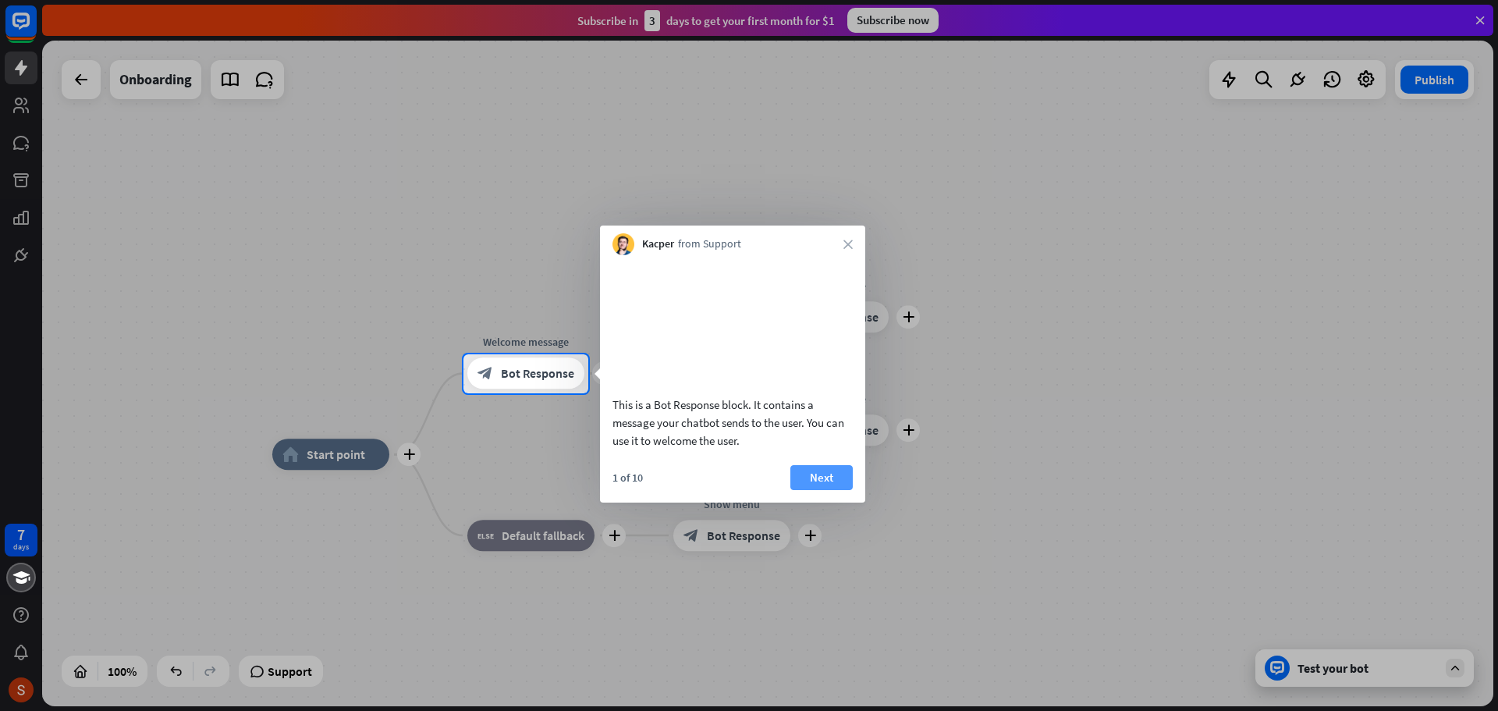
click at [833, 490] on button "Next" at bounding box center [821, 477] width 62 height 25
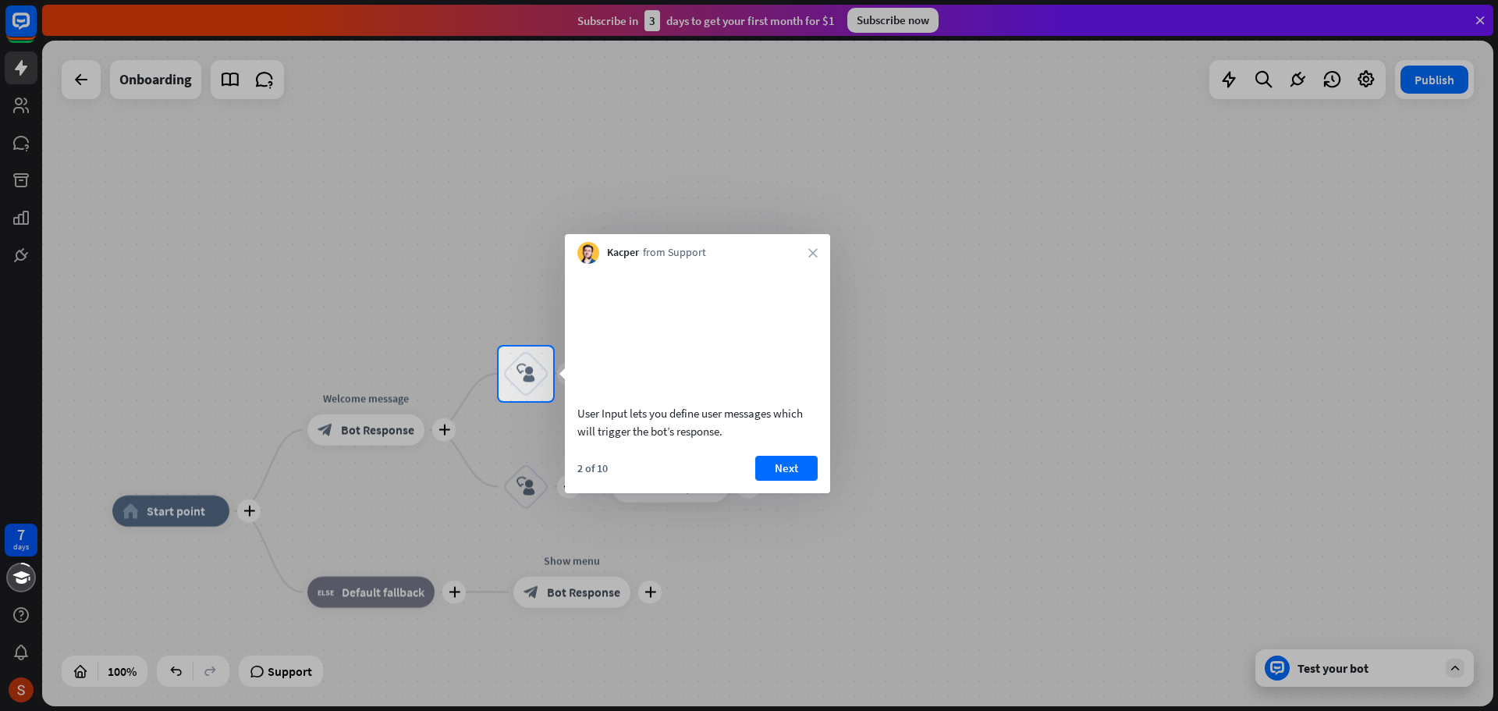
click at [811, 481] on button "Next" at bounding box center [786, 468] width 62 height 25
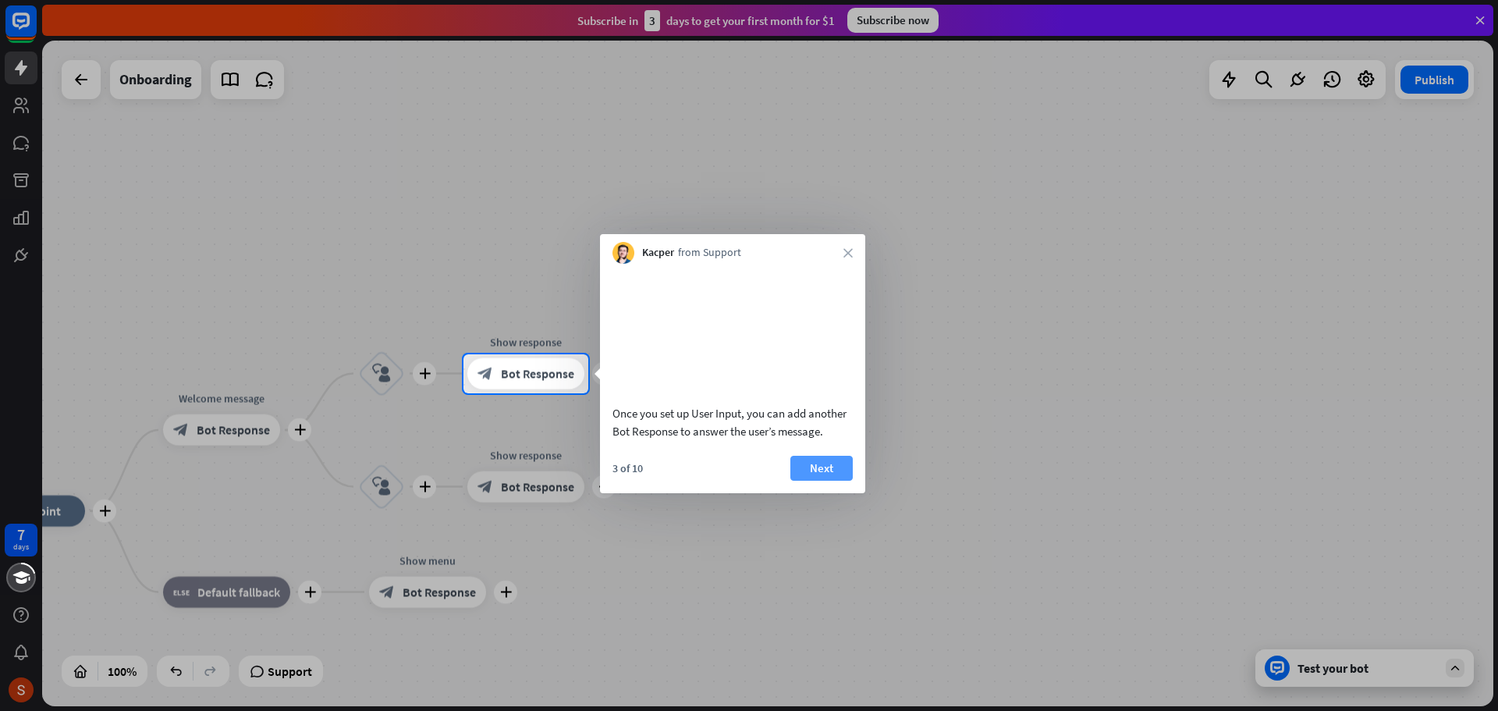
click at [827, 481] on button "Next" at bounding box center [821, 468] width 62 height 25
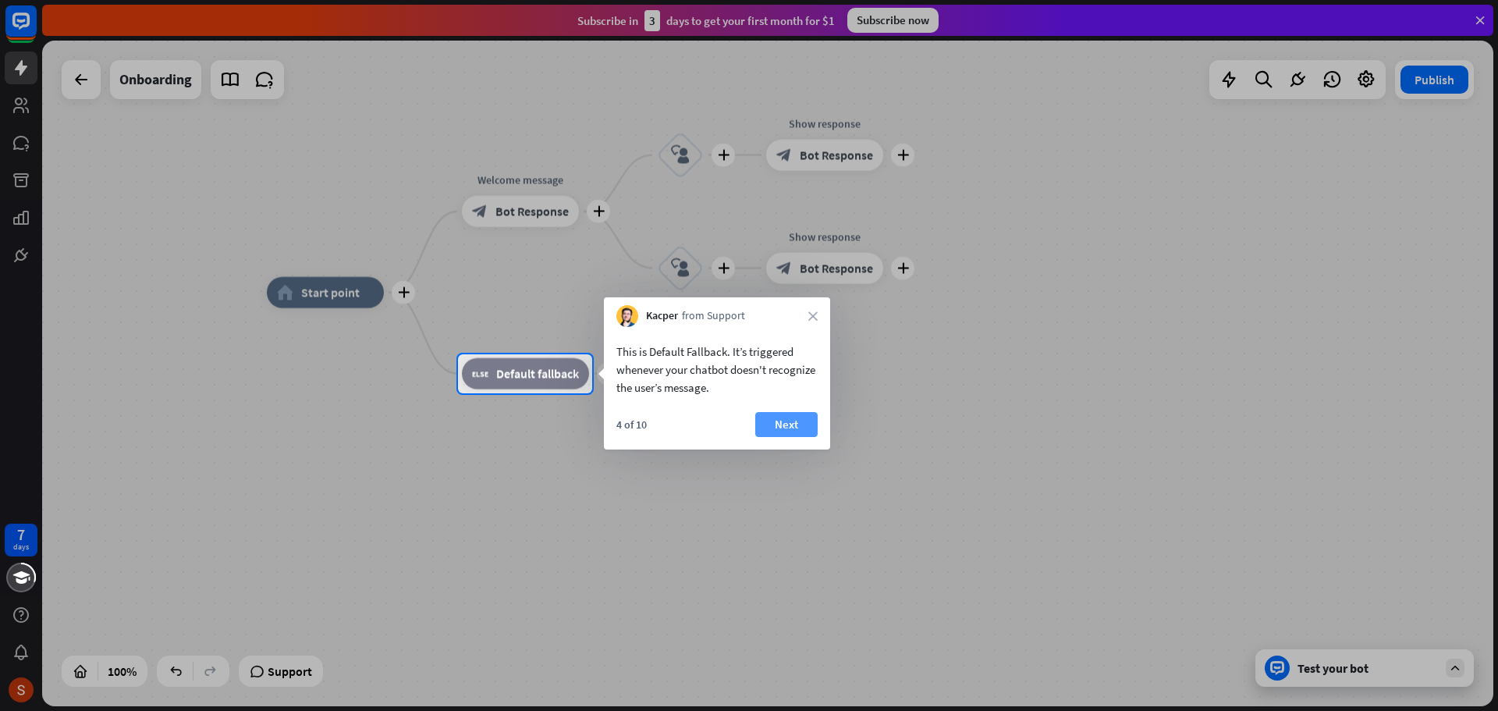
click at [786, 429] on button "Next" at bounding box center [786, 424] width 62 height 25
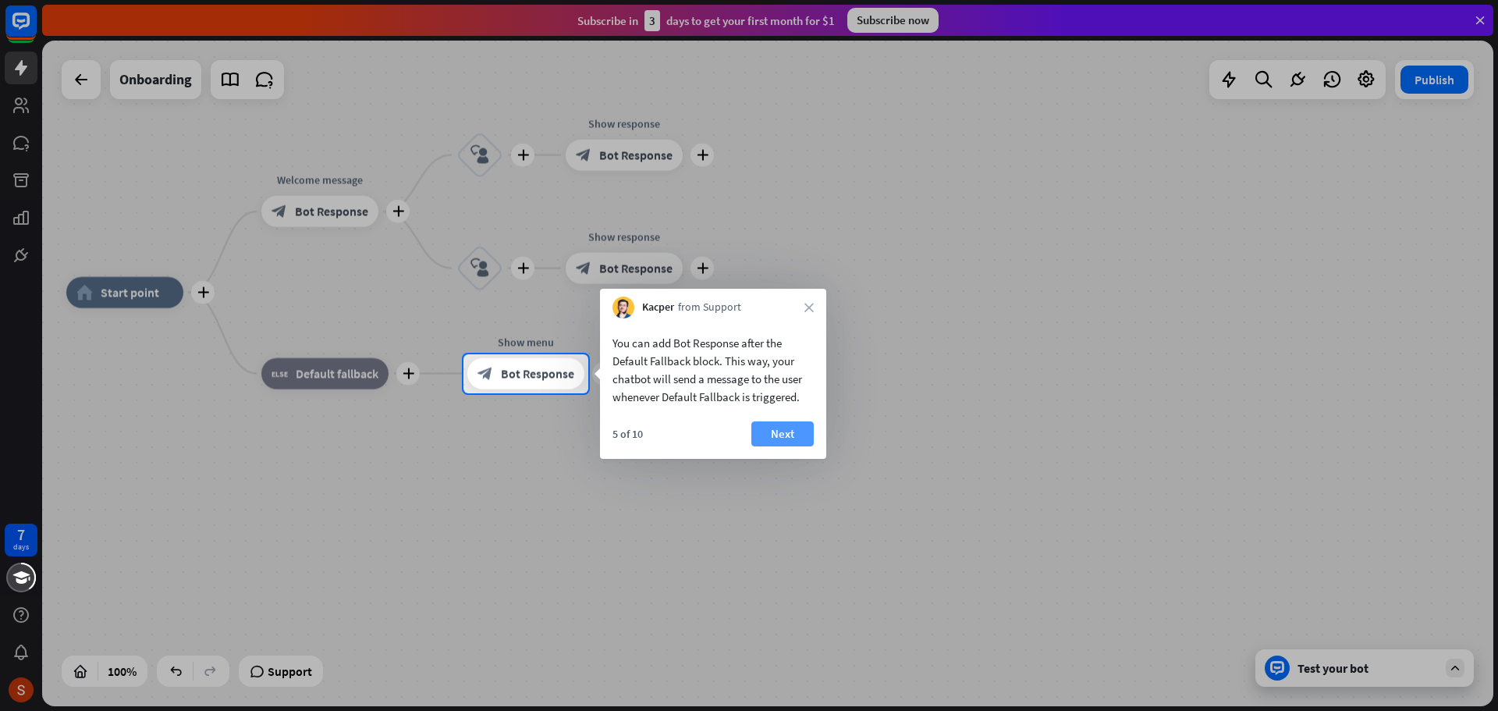
click at [787, 432] on button "Next" at bounding box center [782, 433] width 62 height 25
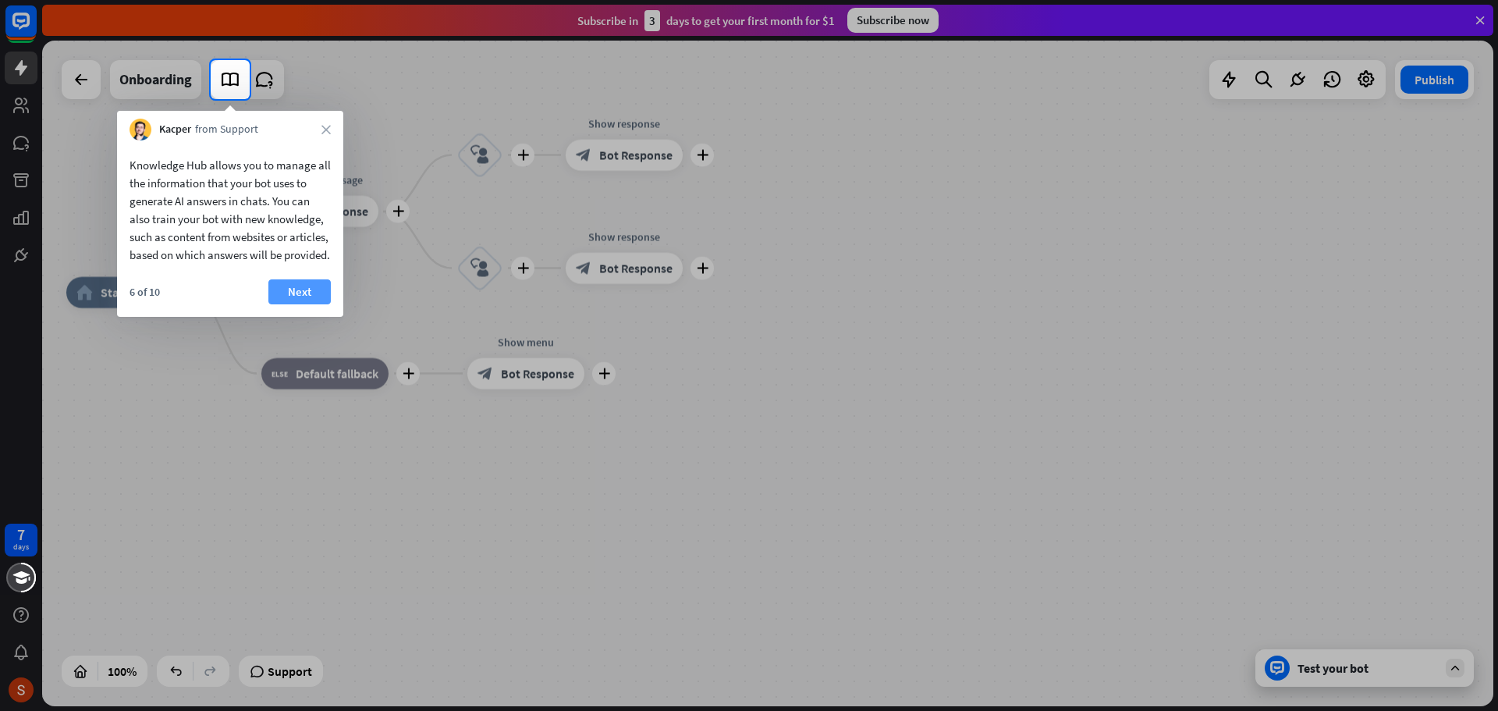
click at [302, 285] on button "Next" at bounding box center [299, 291] width 62 height 25
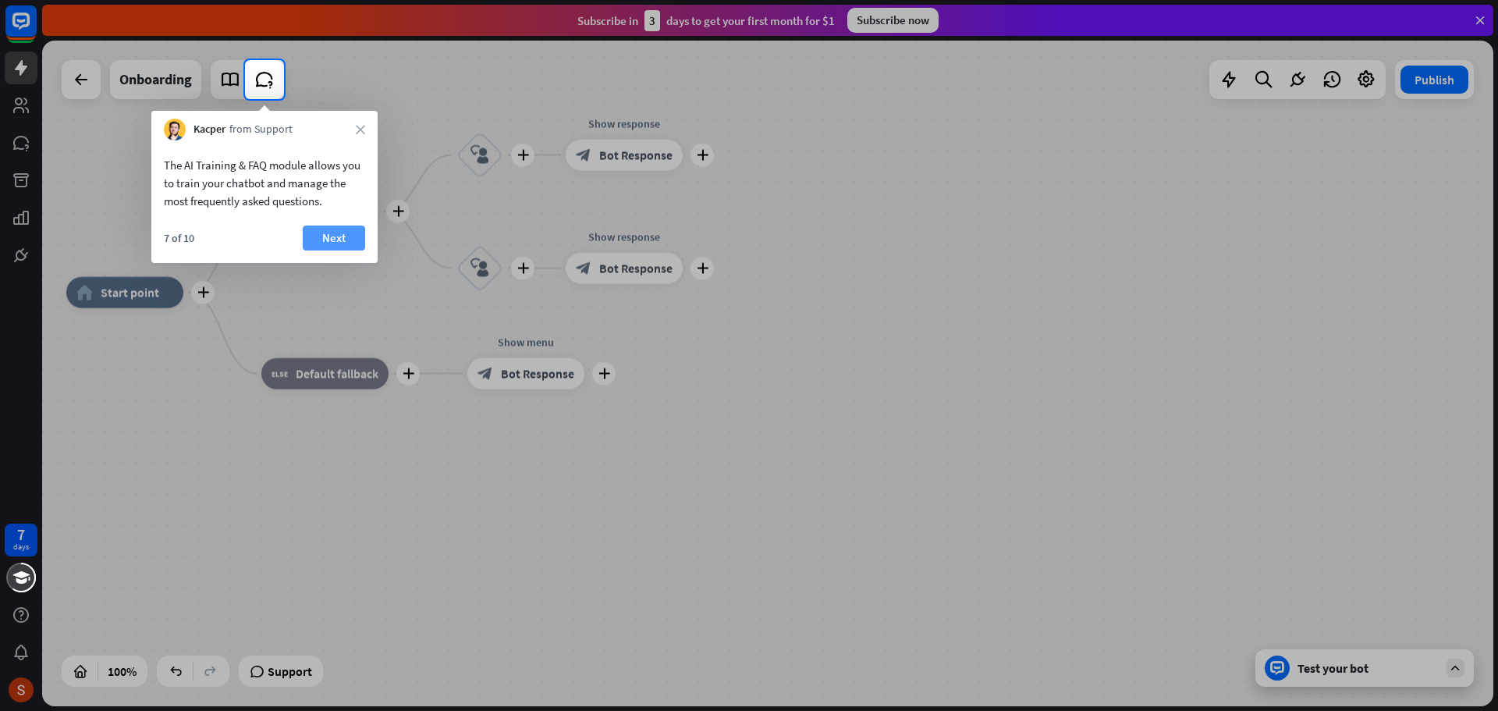
click at [325, 240] on button "Next" at bounding box center [334, 238] width 62 height 25
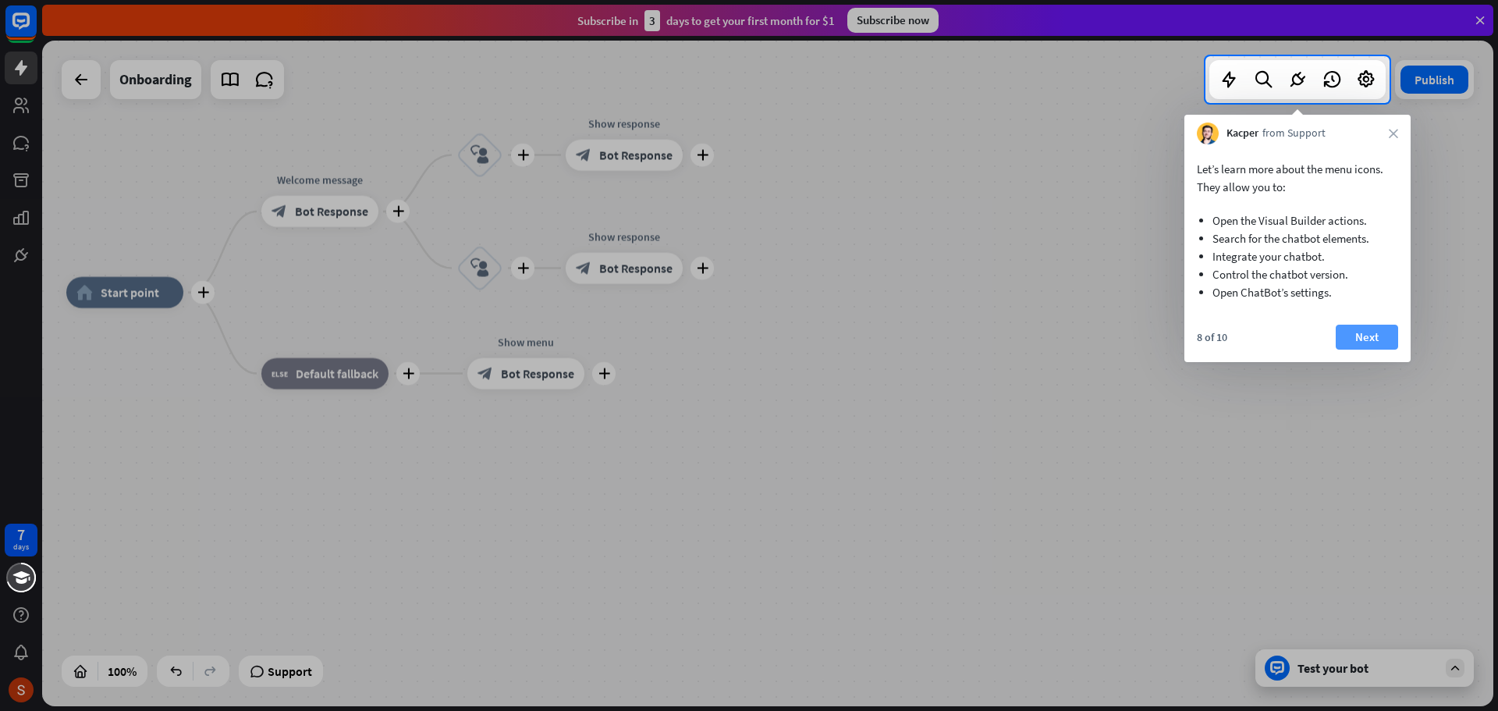
click at [1379, 342] on button "Next" at bounding box center [1367, 337] width 62 height 25
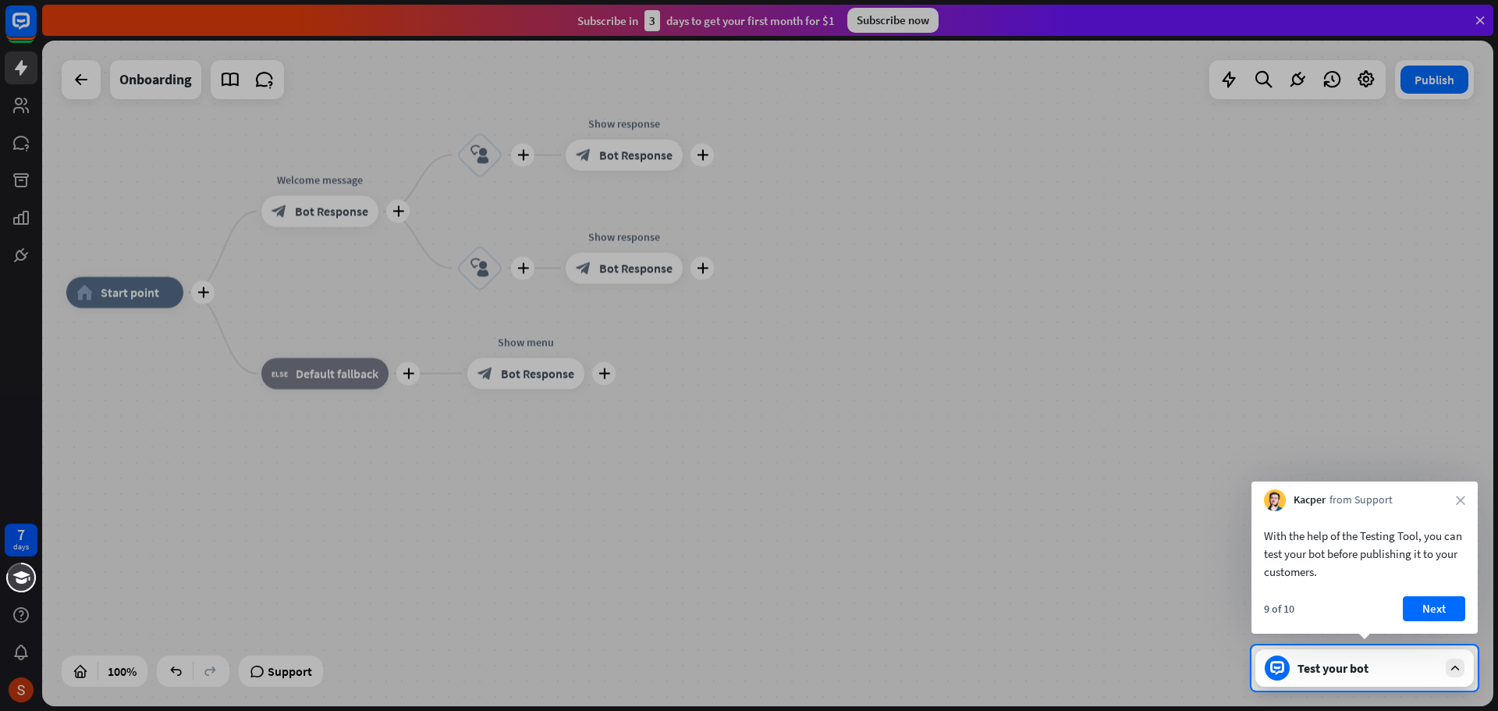
click at [1467, 503] on div "Kacper from Support close" at bounding box center [1365, 496] width 226 height 30
click at [1458, 497] on icon "close" at bounding box center [1460, 500] width 9 height 9
click at [1458, 497] on div "Kacper from Support" at bounding box center [1365, 501] width 226 height 30
click at [1431, 601] on button "Yes, leave" at bounding box center [1417, 605] width 97 height 25
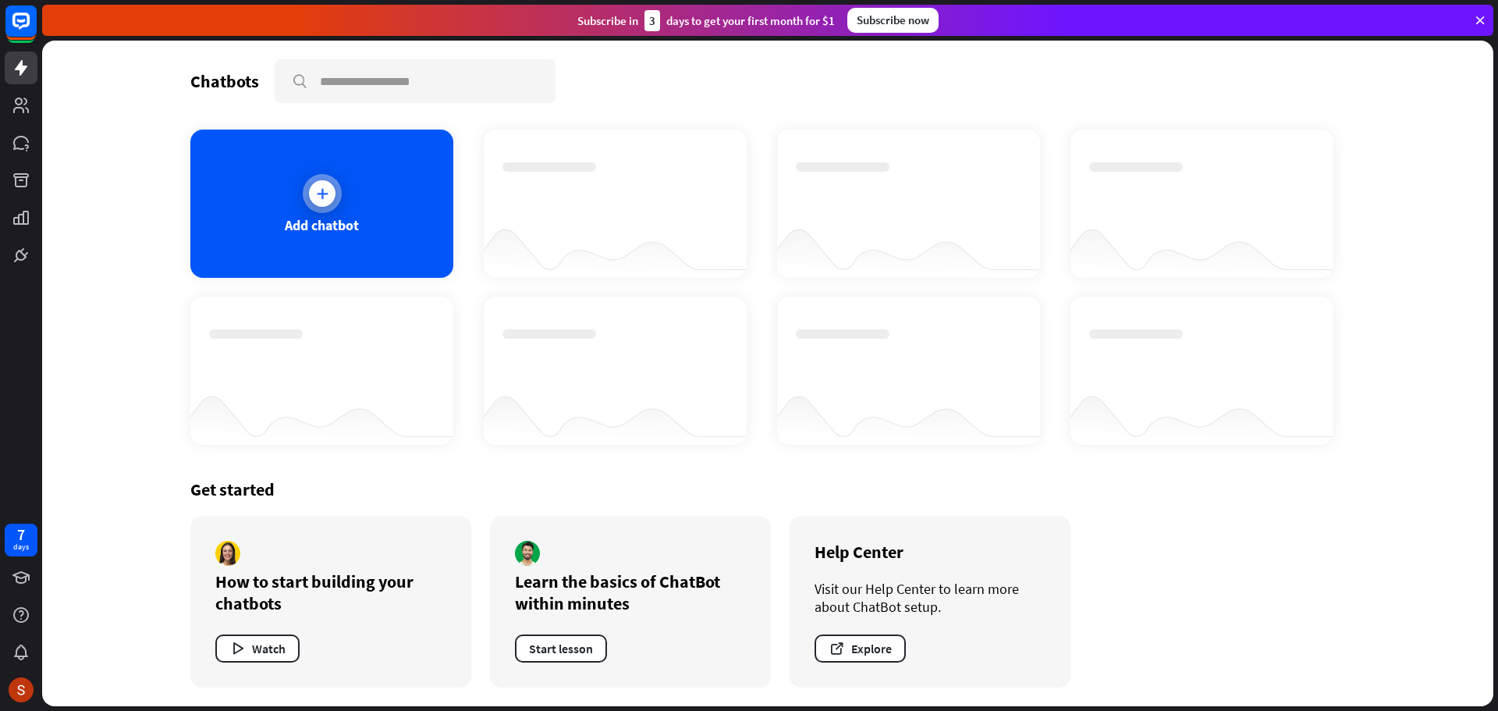
click at [335, 193] on div at bounding box center [322, 193] width 27 height 27
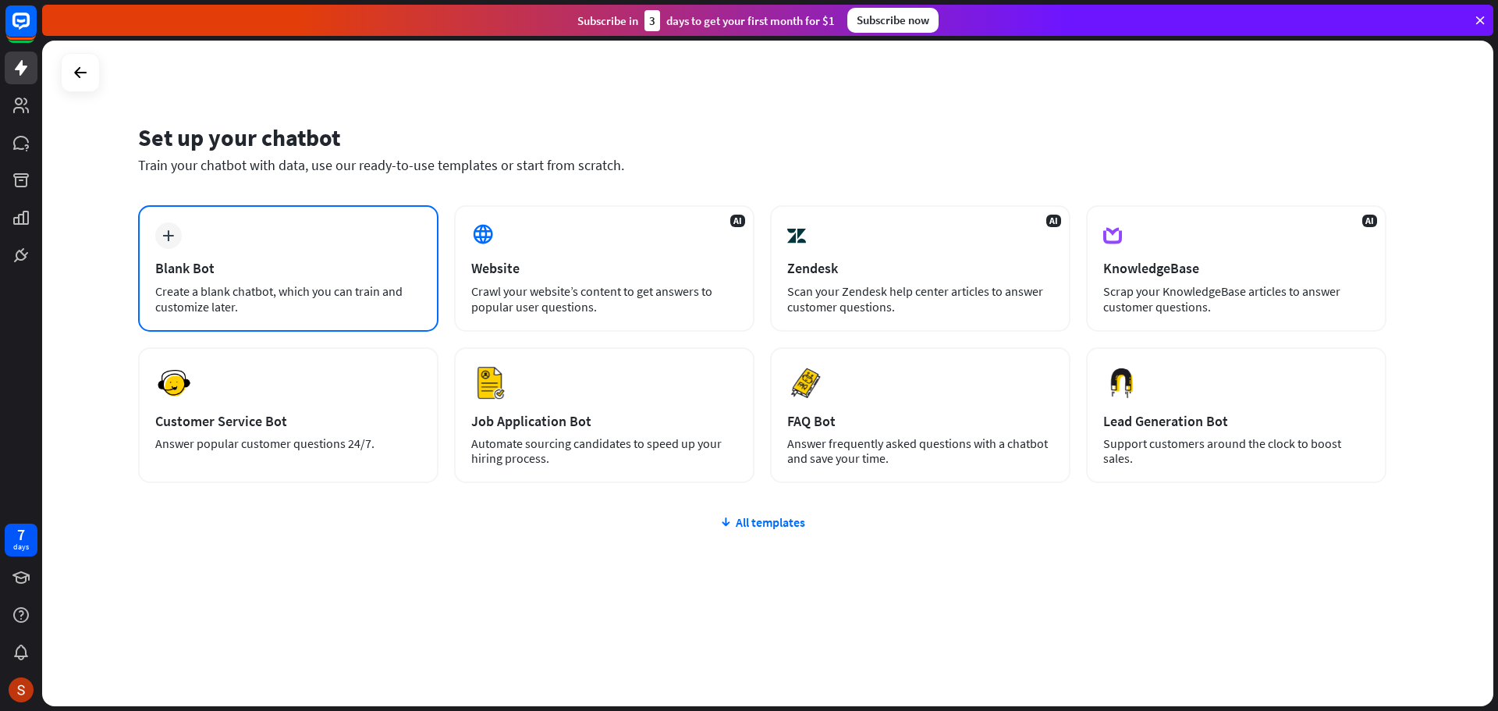
click at [321, 240] on div "plus Blank Bot Create a blank chatbot, which you can train and customize later." at bounding box center [288, 268] width 300 height 126
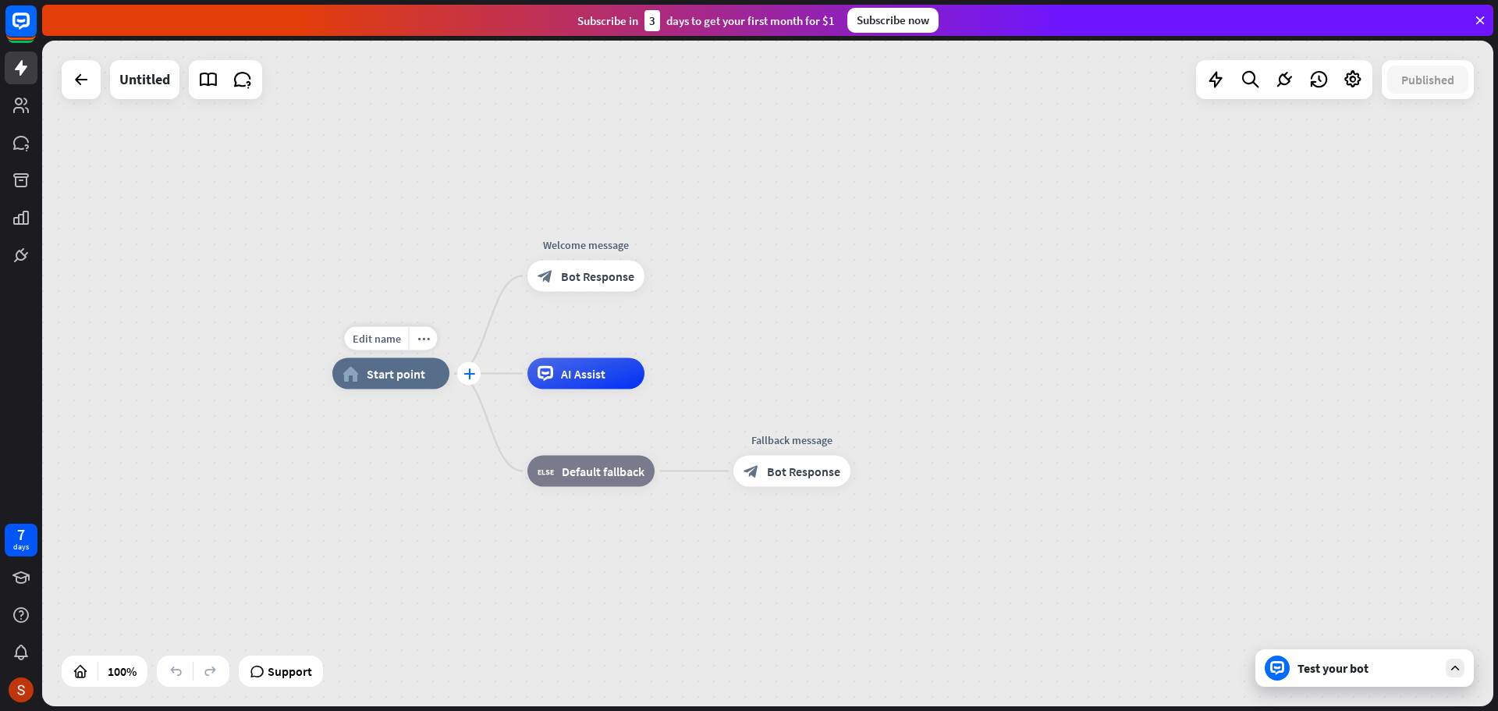
click at [468, 376] on icon "plus" at bounding box center [470, 373] width 12 height 11
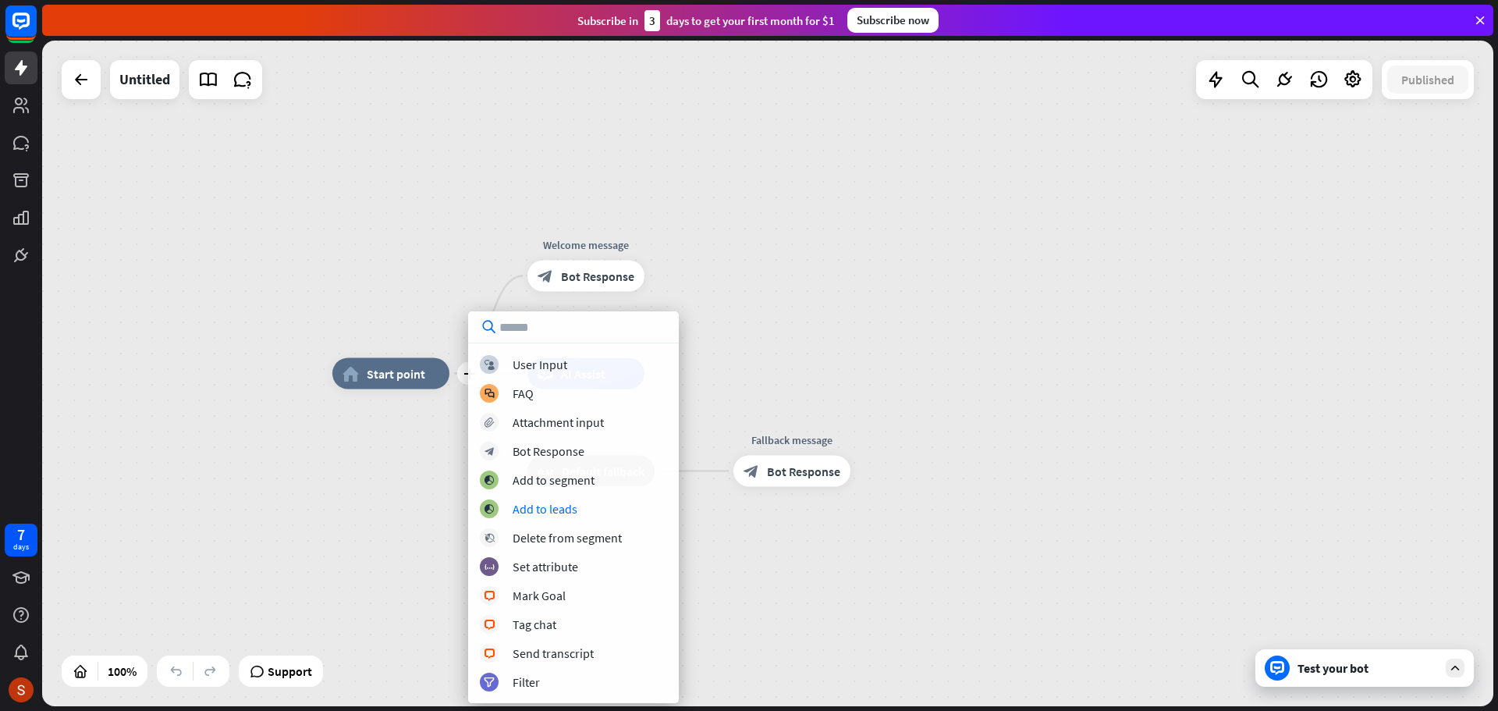
click at [808, 348] on div "plus home_2 Start point Welcome message block_bot_response Bot Response AI Assi…" at bounding box center [767, 374] width 1451 height 666
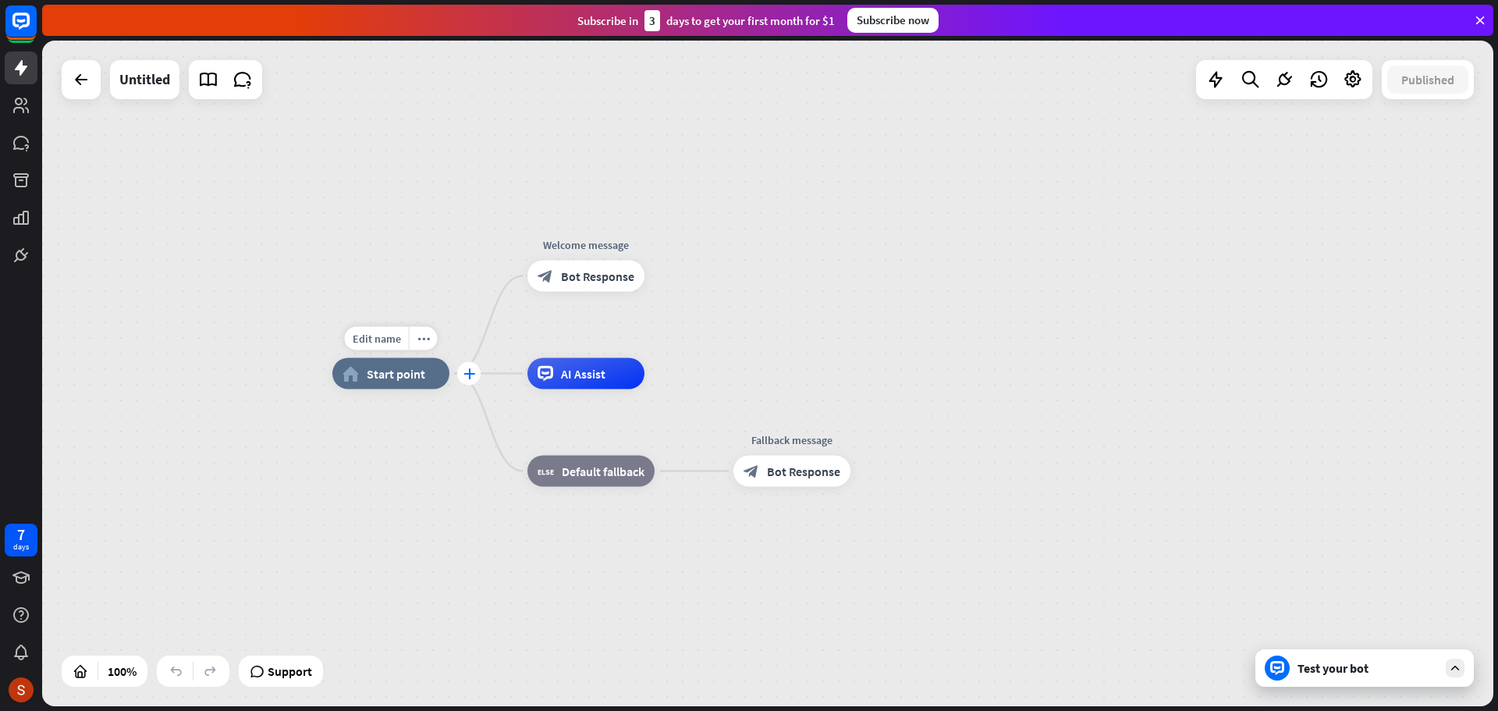
click at [463, 373] on div "plus" at bounding box center [468, 373] width 23 height 23
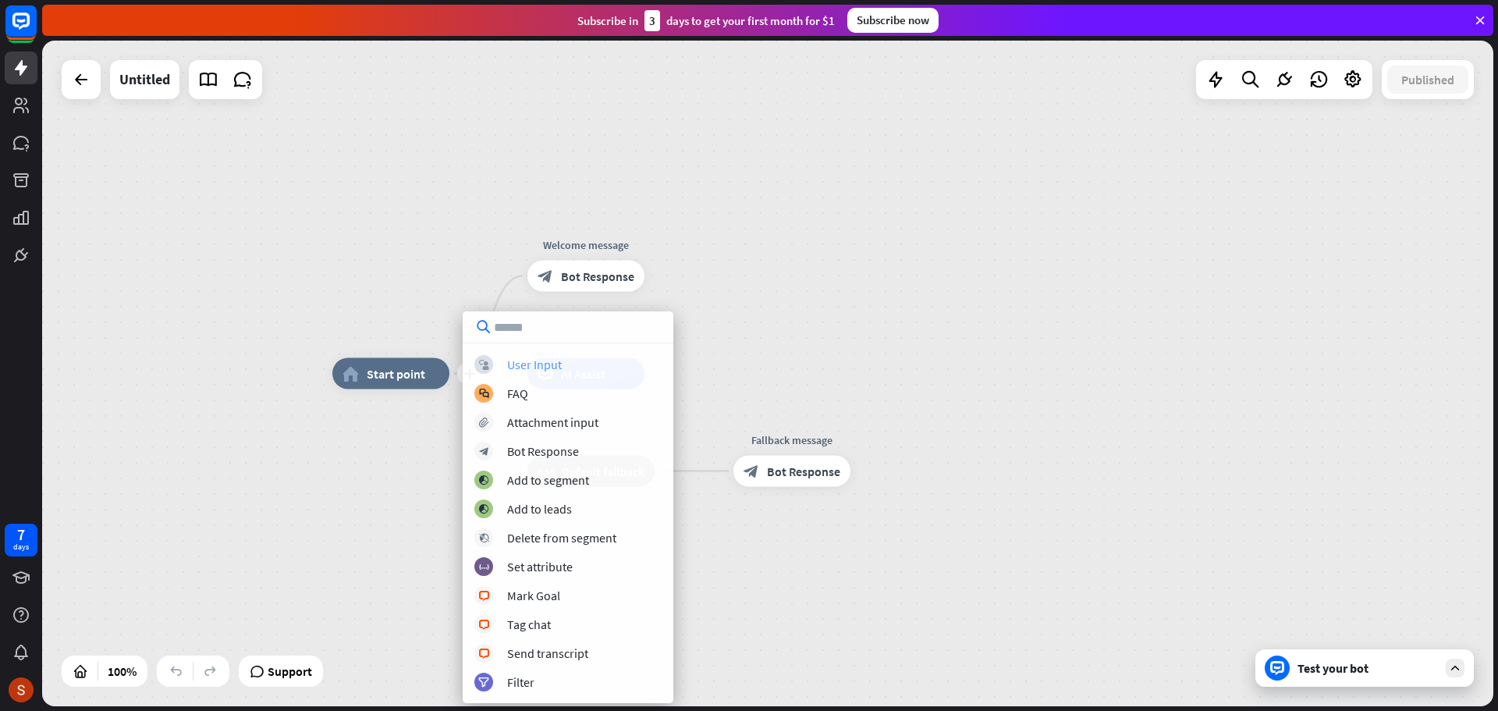
click at [545, 363] on div "User Input" at bounding box center [534, 365] width 55 height 16
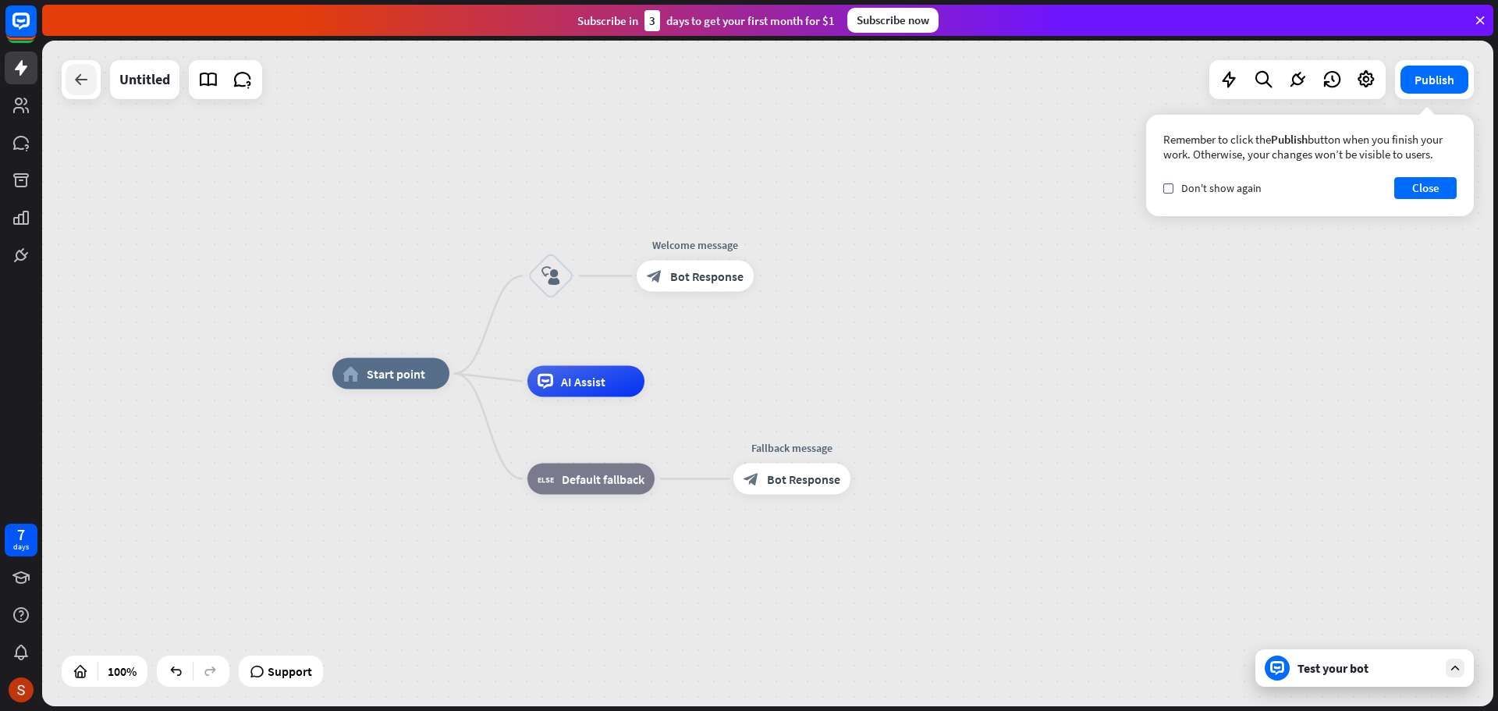
click at [87, 82] on icon at bounding box center [81, 79] width 19 height 19
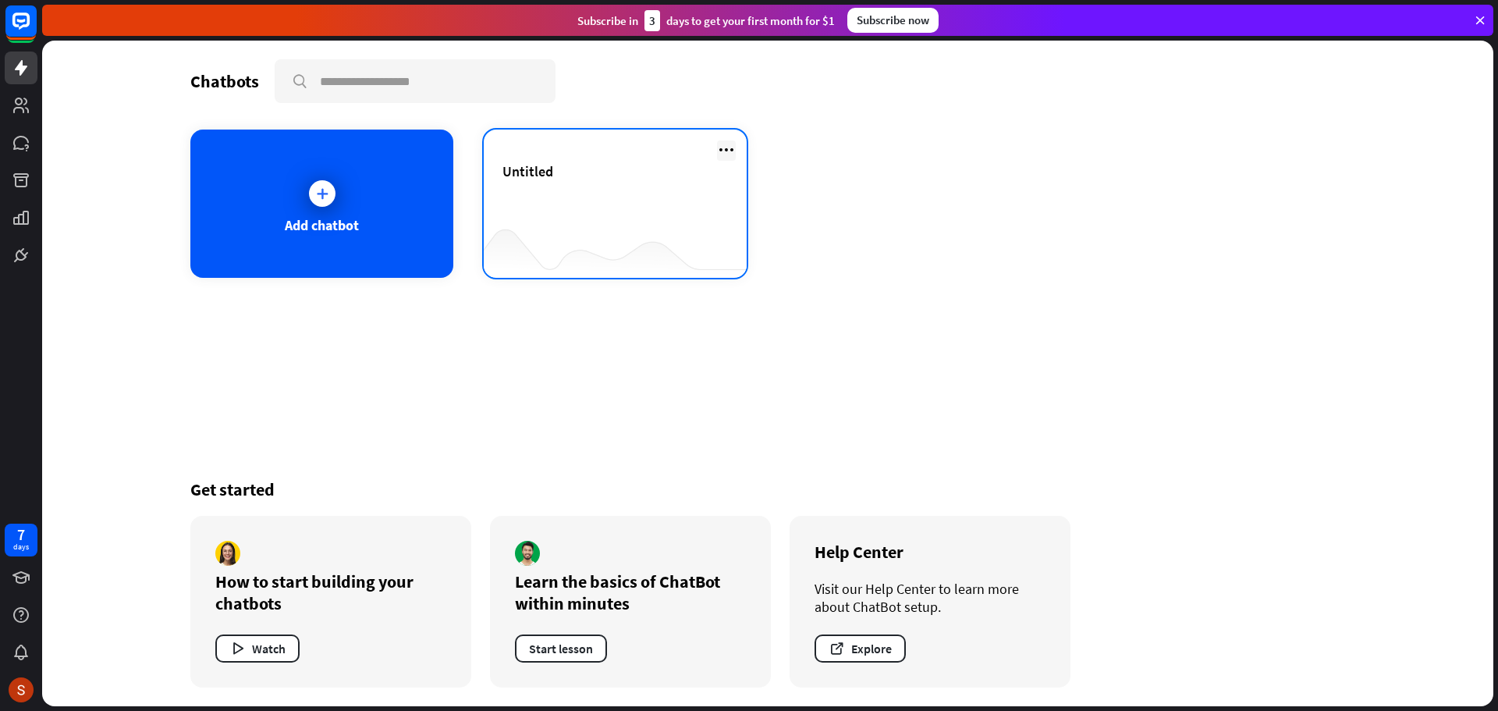
click at [725, 149] on icon at bounding box center [726, 149] width 19 height 19
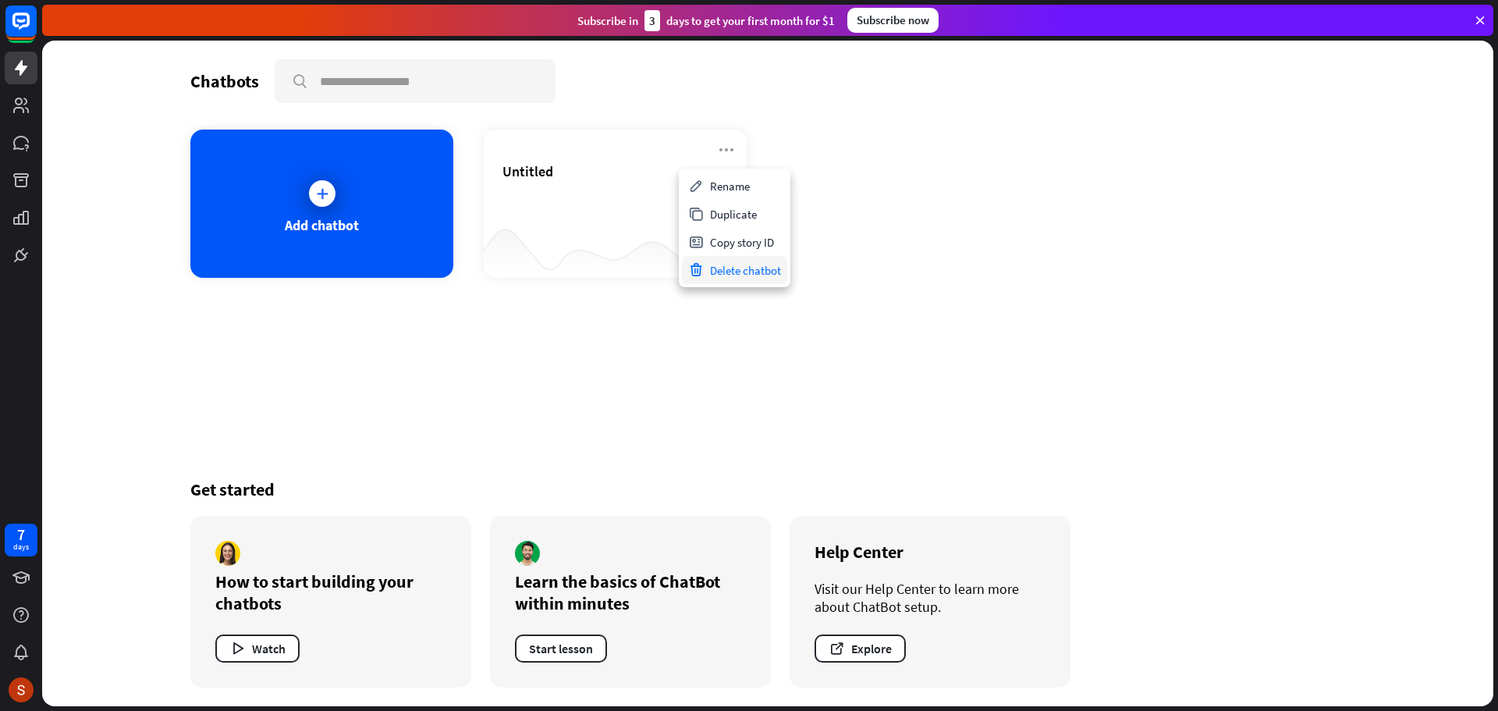
click at [753, 265] on div "Delete chatbot" at bounding box center [734, 270] width 105 height 28
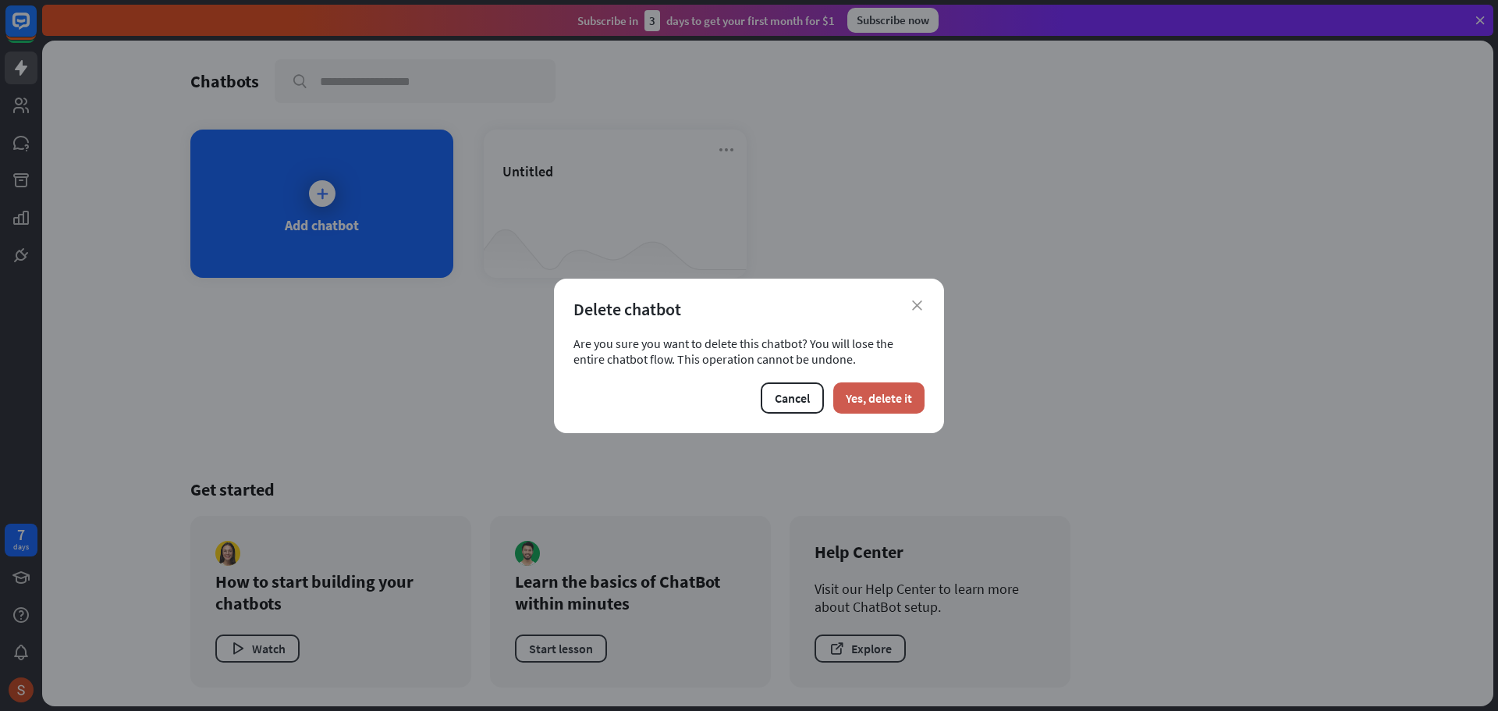
click at [893, 407] on button "Yes, delete it" at bounding box center [878, 397] width 91 height 31
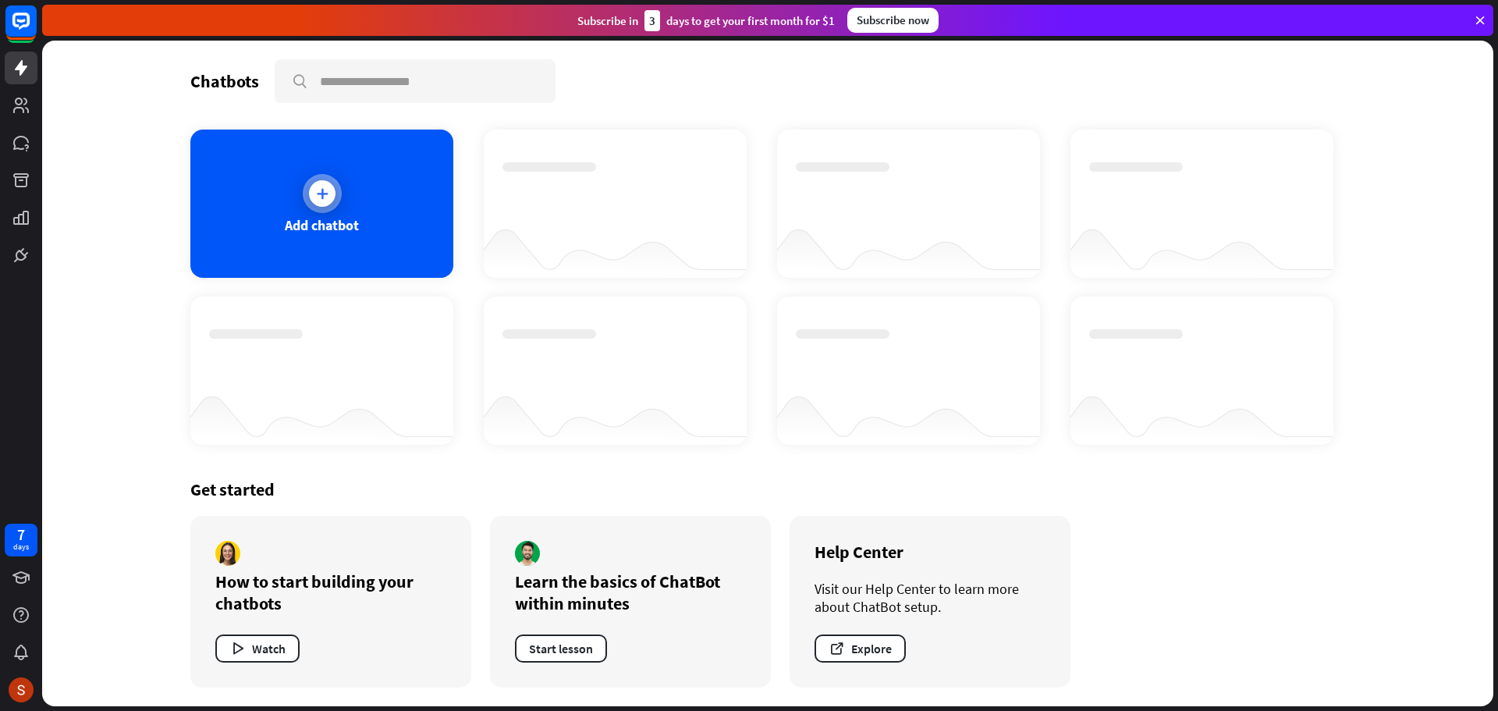
click at [321, 190] on icon at bounding box center [322, 194] width 16 height 16
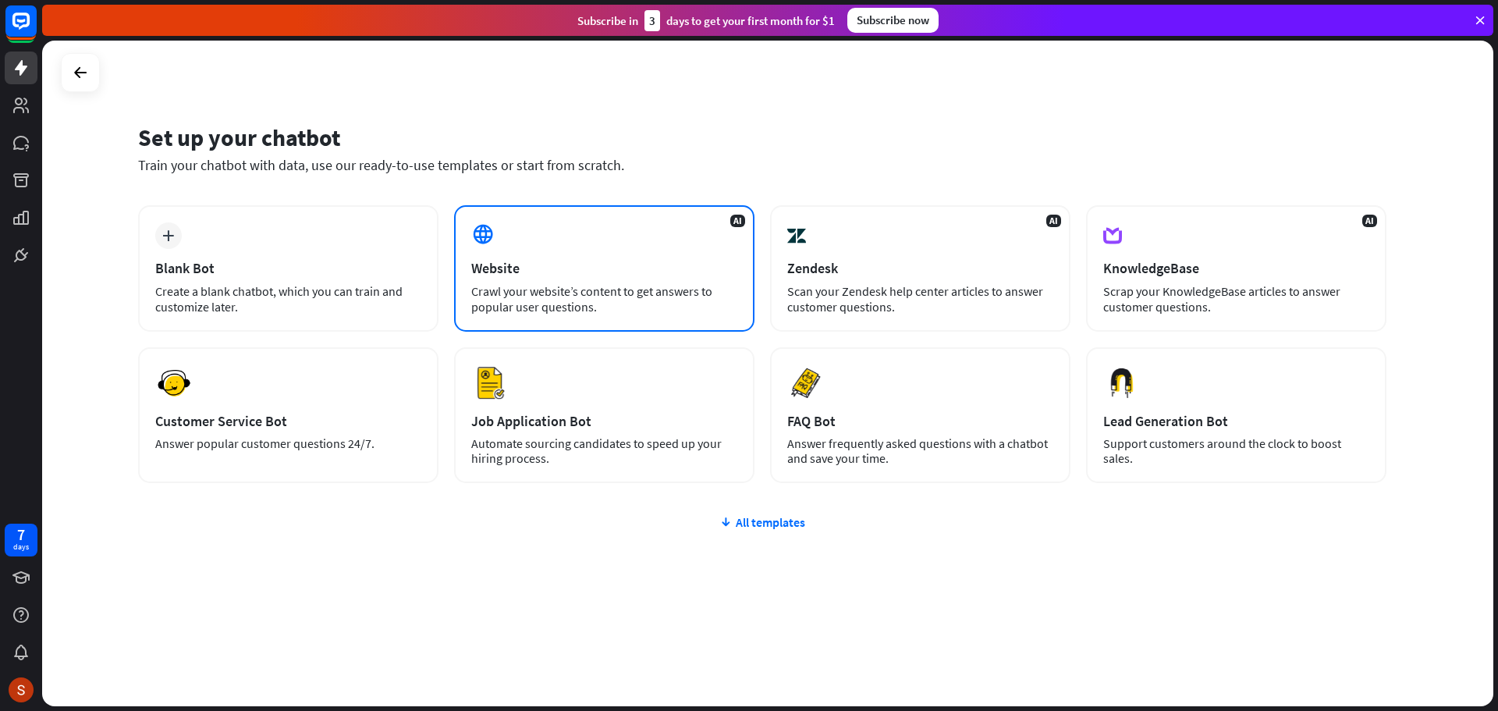
click at [574, 237] on div "AI Website Crawl your website’s content to get answers to popular user question…" at bounding box center [604, 268] width 300 height 126
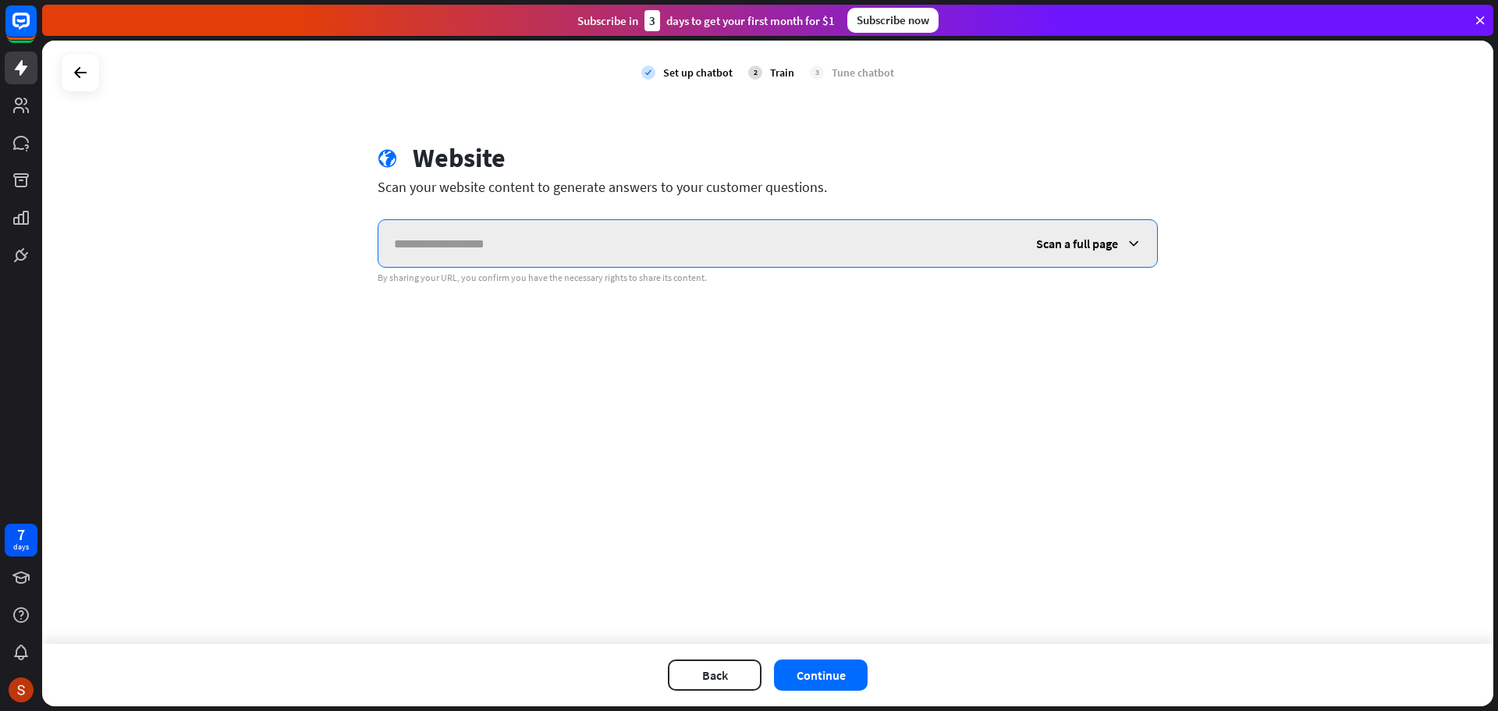
click at [465, 243] on input "text" at bounding box center [699, 243] width 642 height 47
paste input "**********"
type input "**********"
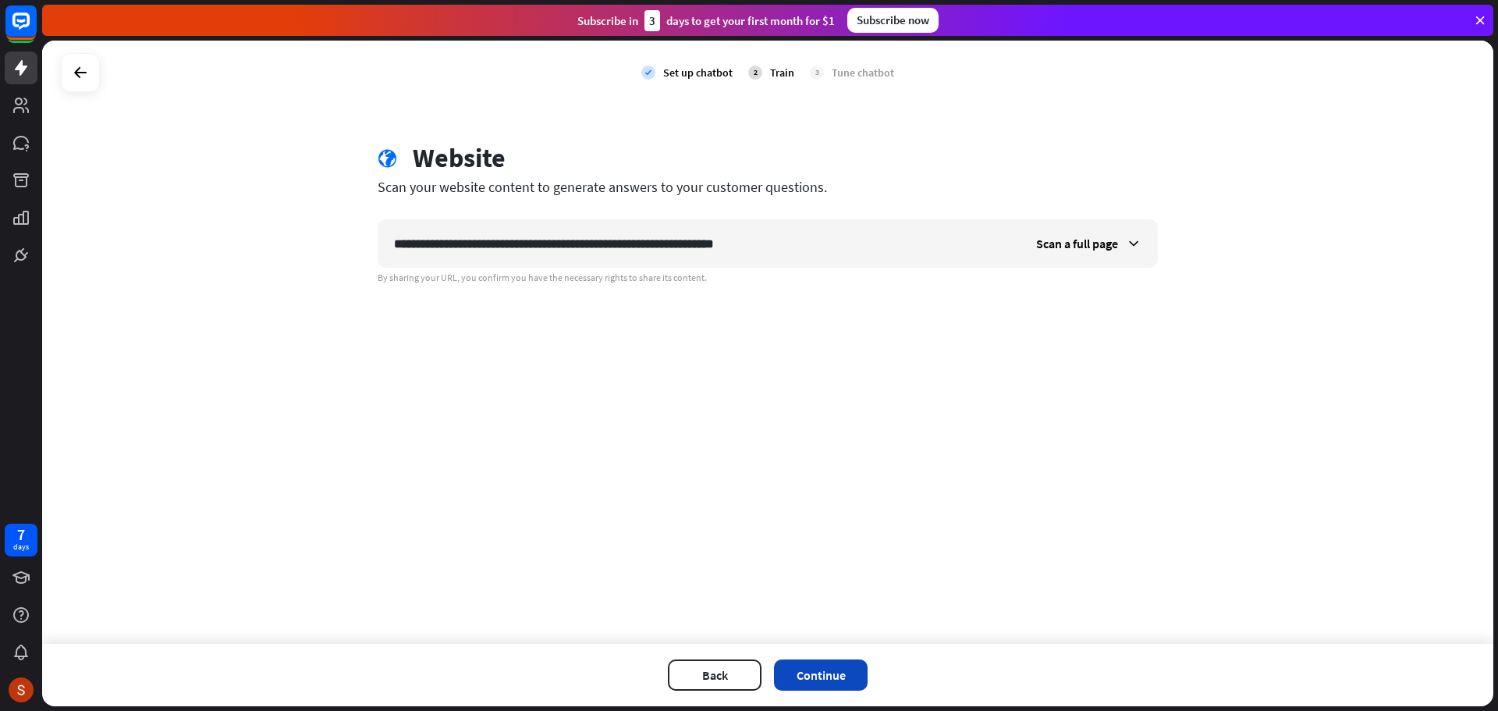
click at [841, 666] on button "Continue" at bounding box center [821, 674] width 94 height 31
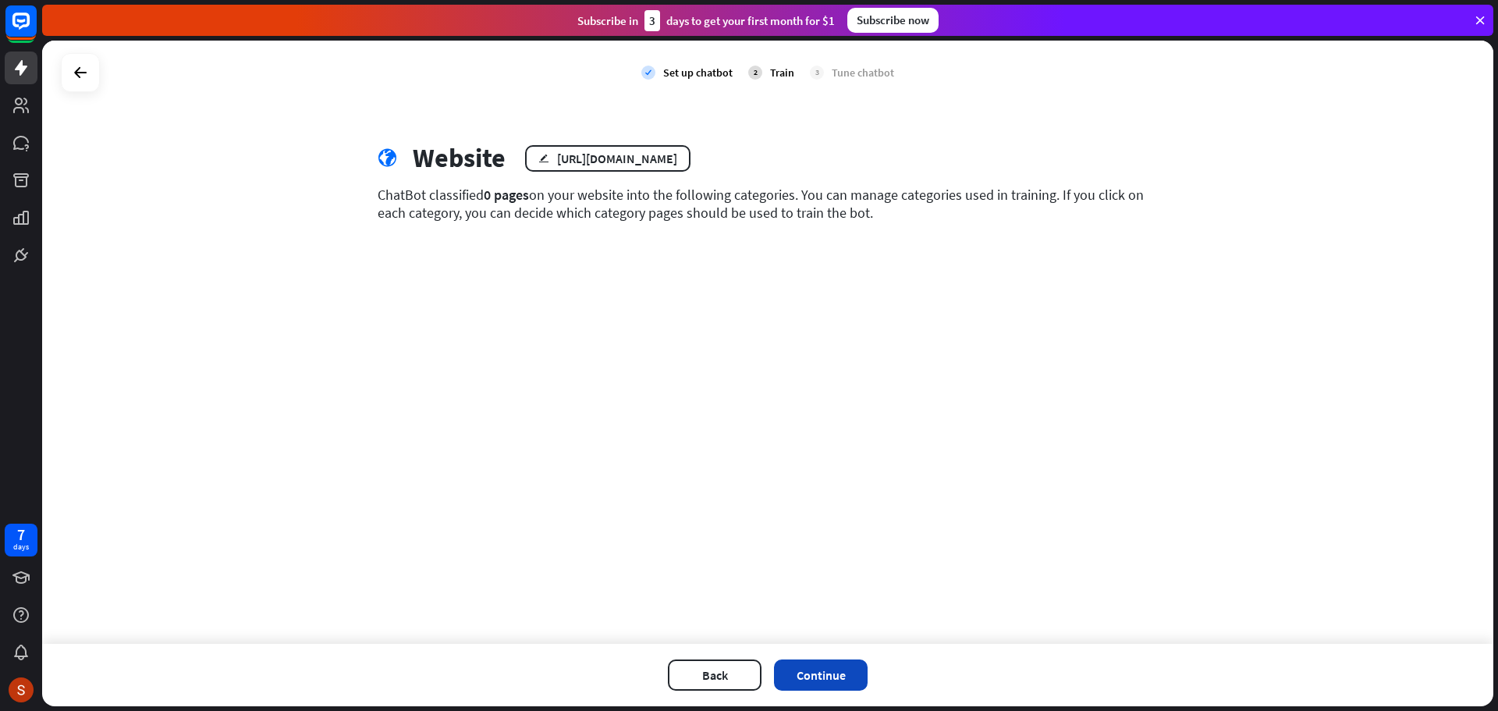
click at [851, 666] on button "Continue" at bounding box center [821, 674] width 94 height 31
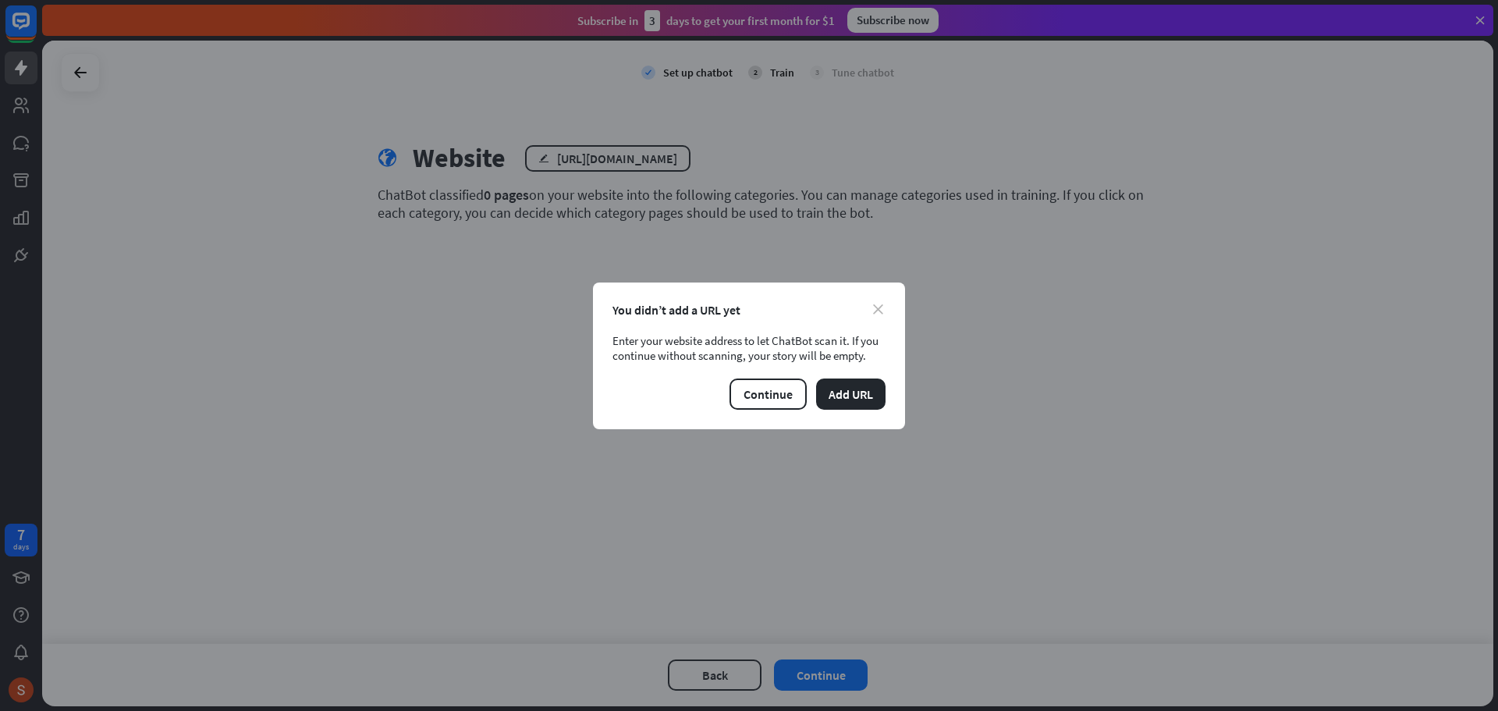
click at [879, 308] on icon "close" at bounding box center [878, 309] width 10 height 10
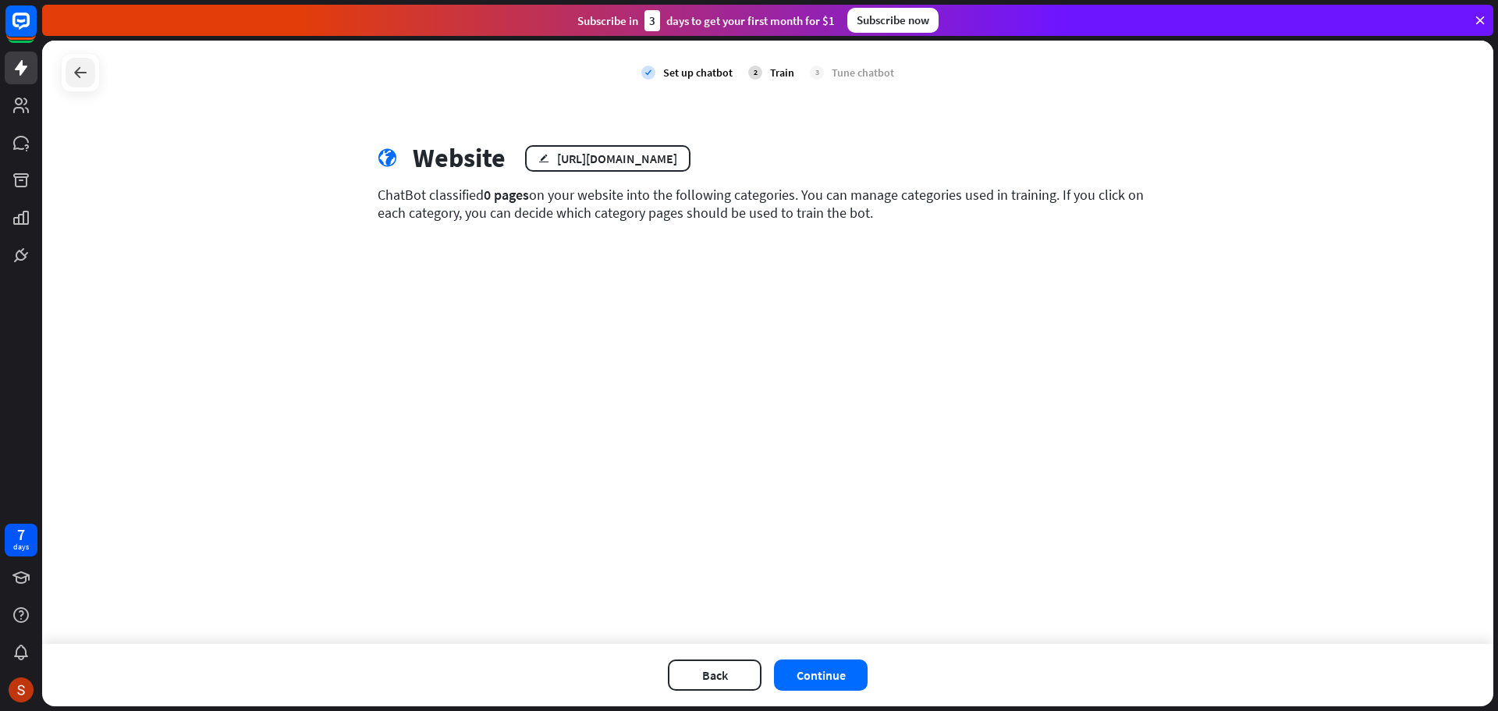
click at [80, 69] on icon at bounding box center [80, 72] width 19 height 19
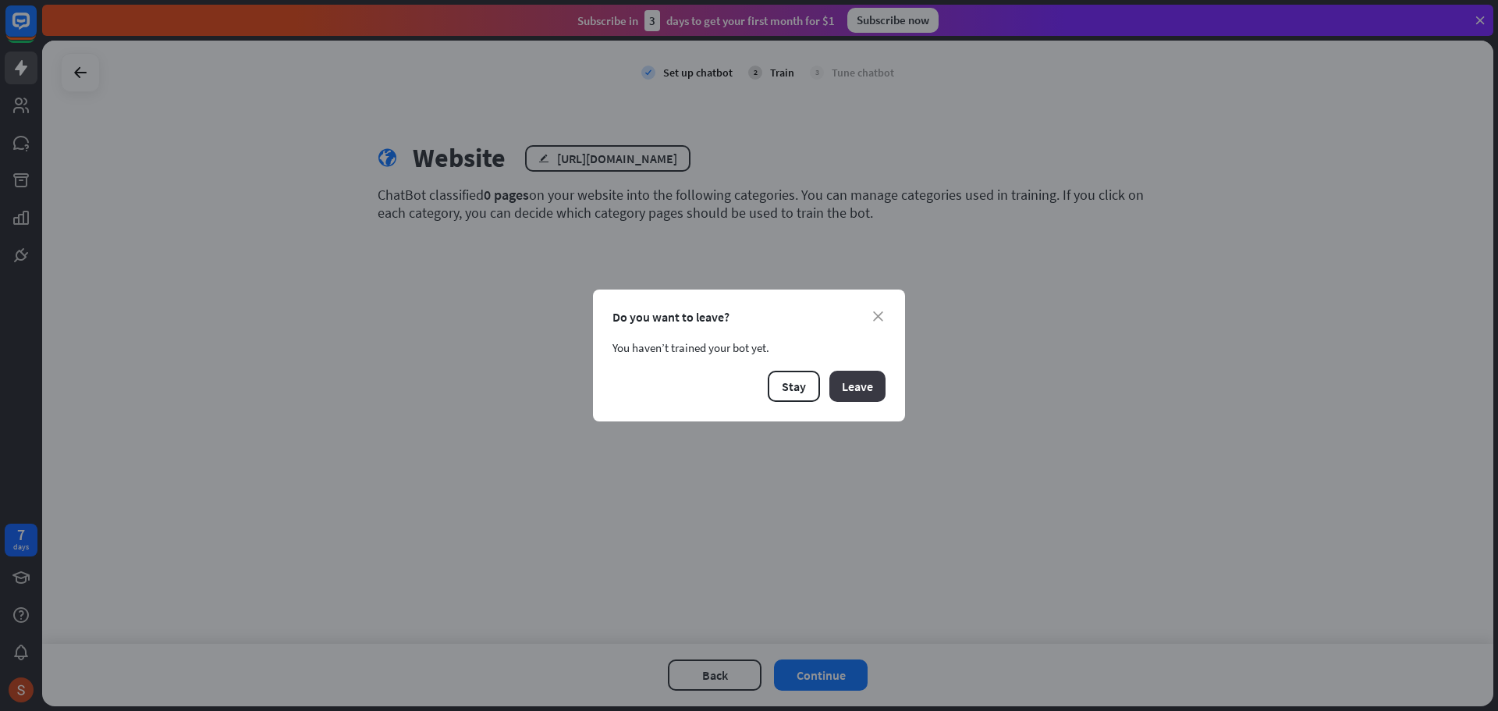
click at [847, 383] on button "Leave" at bounding box center [857, 386] width 56 height 31
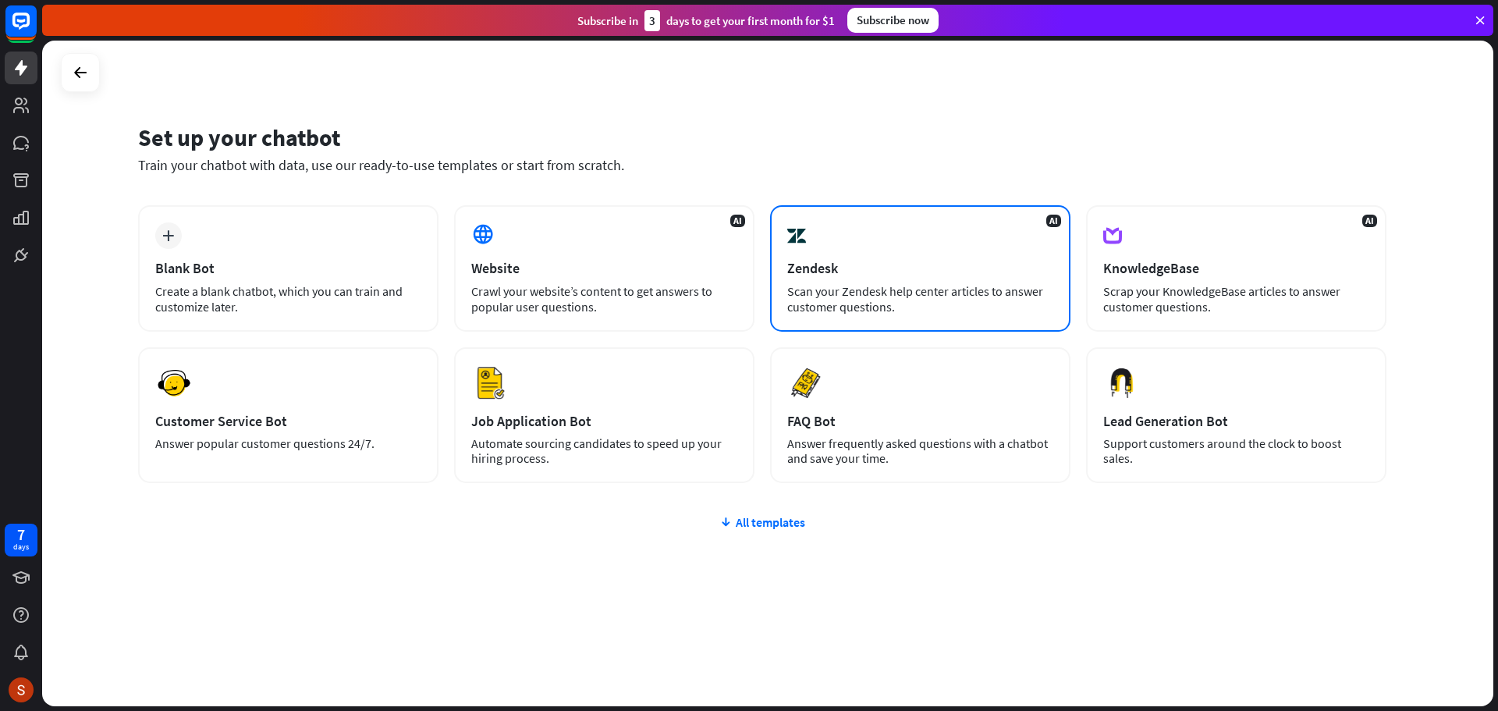
click at [921, 292] on div "Scan your Zendesk help center articles to answer customer questions." at bounding box center [920, 298] width 266 height 31
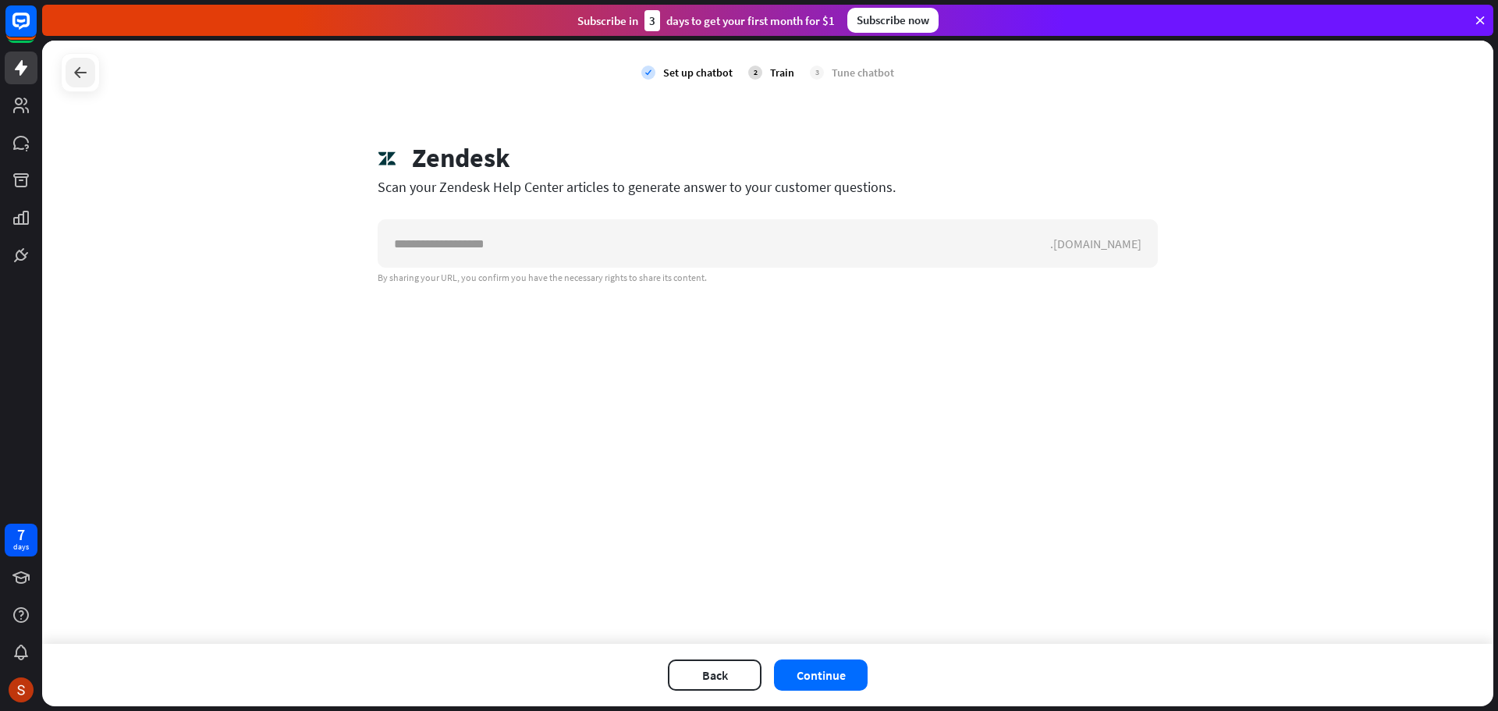
click at [92, 72] on div at bounding box center [81, 73] width 30 height 30
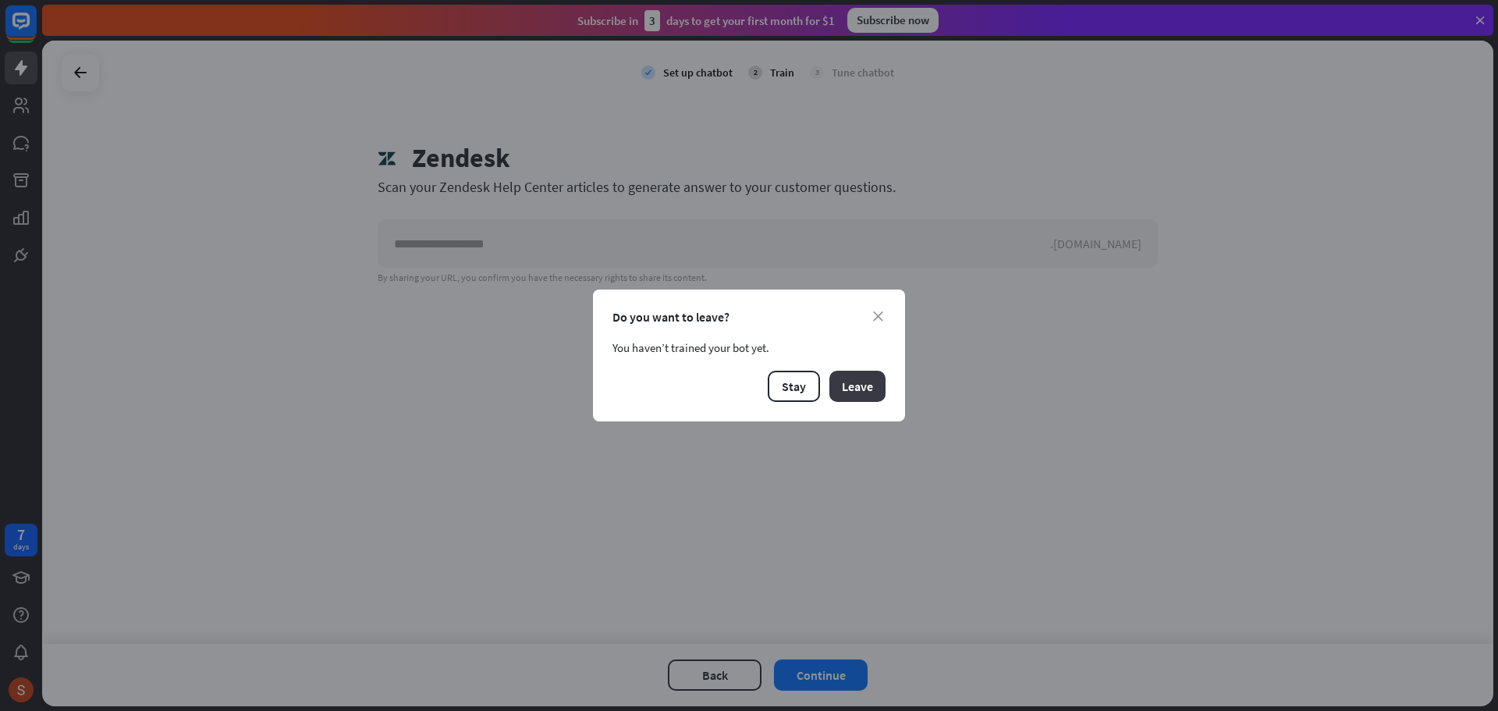
click at [870, 396] on button "Leave" at bounding box center [857, 386] width 56 height 31
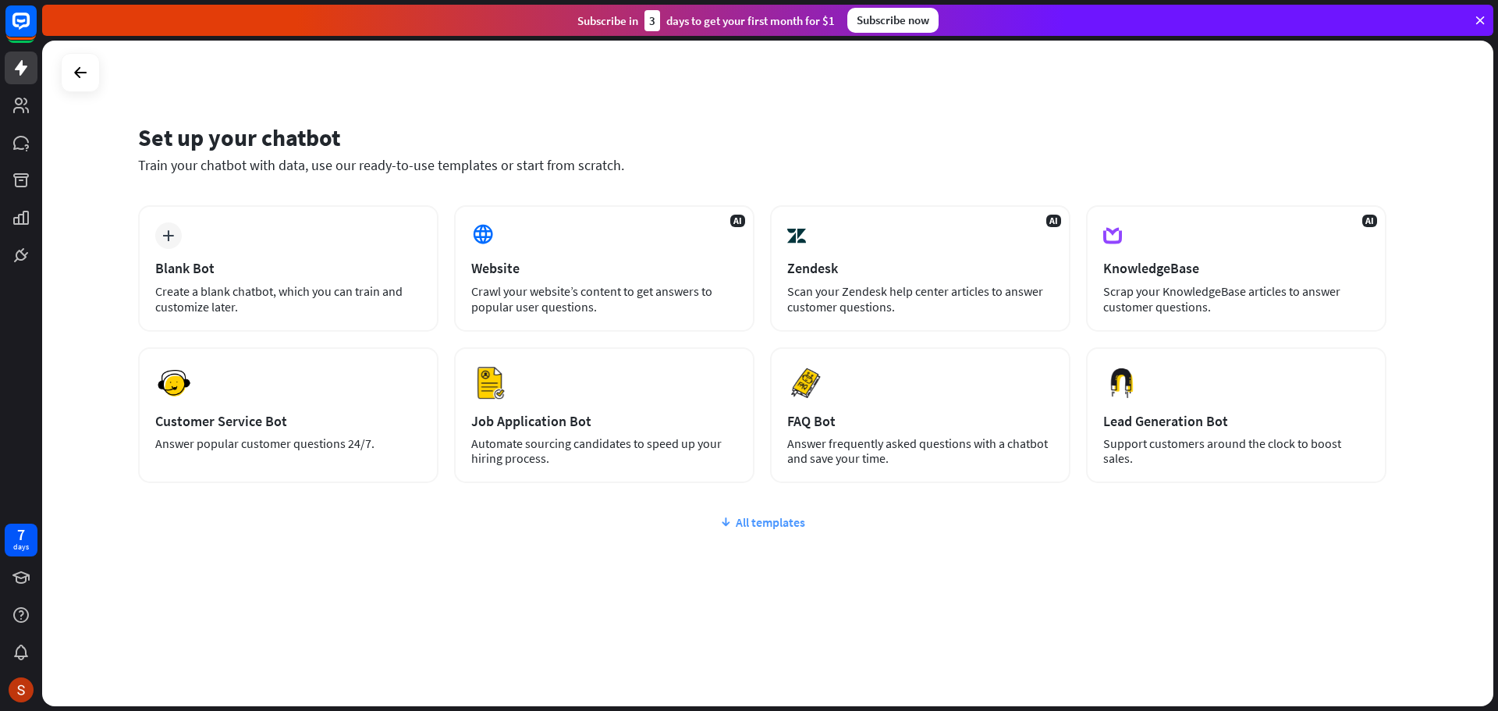
click at [783, 520] on div "All templates" at bounding box center [762, 522] width 1249 height 16
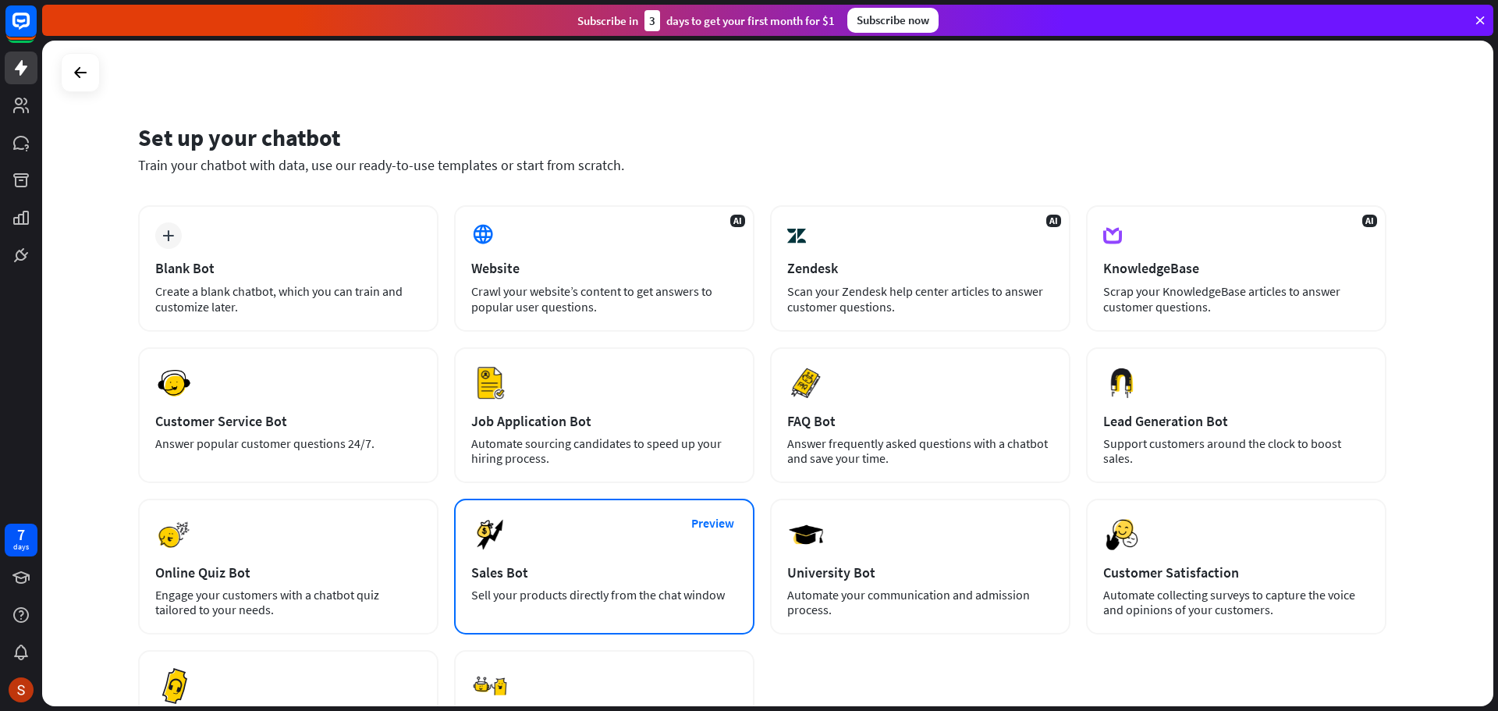
scroll to position [78, 0]
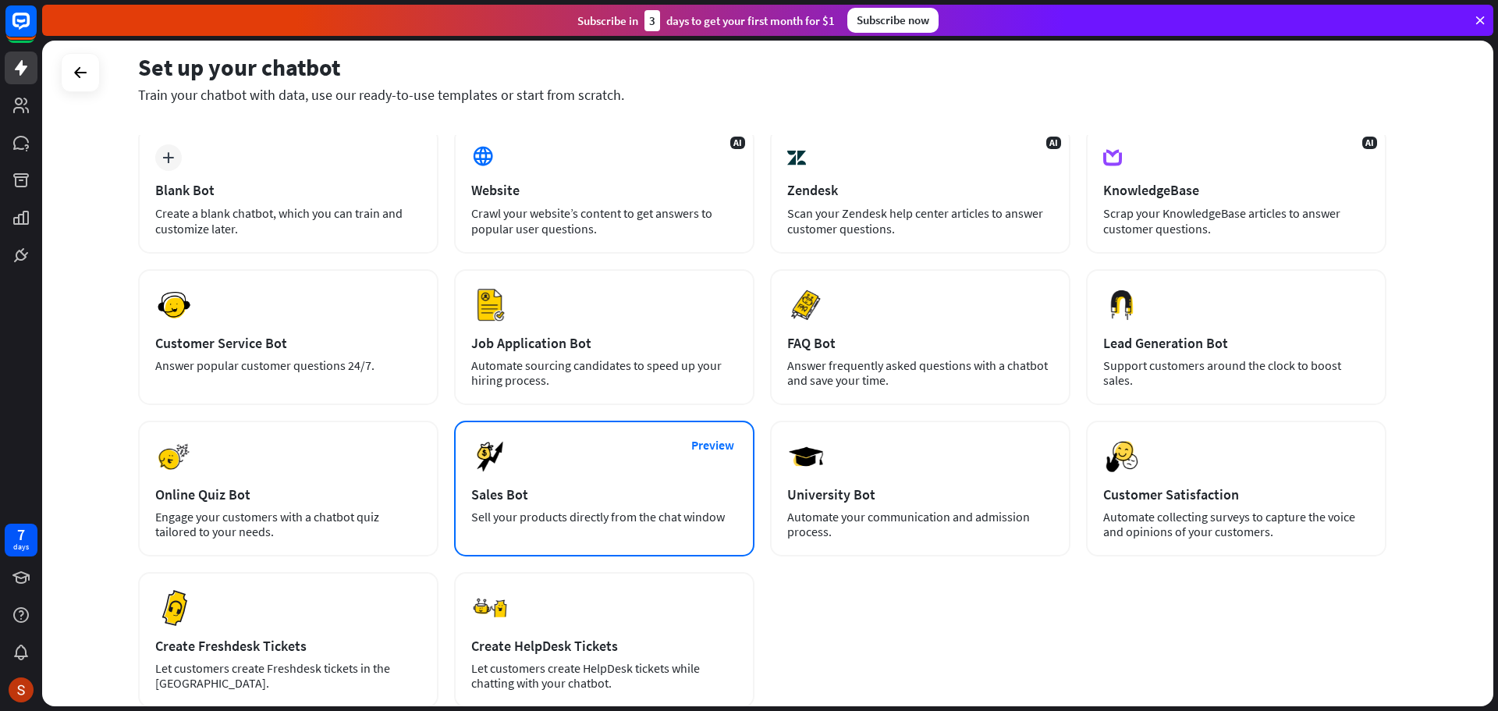
click at [635, 464] on div "Preview Sales Bot Sell your products directly from the chat window" at bounding box center [604, 489] width 300 height 136
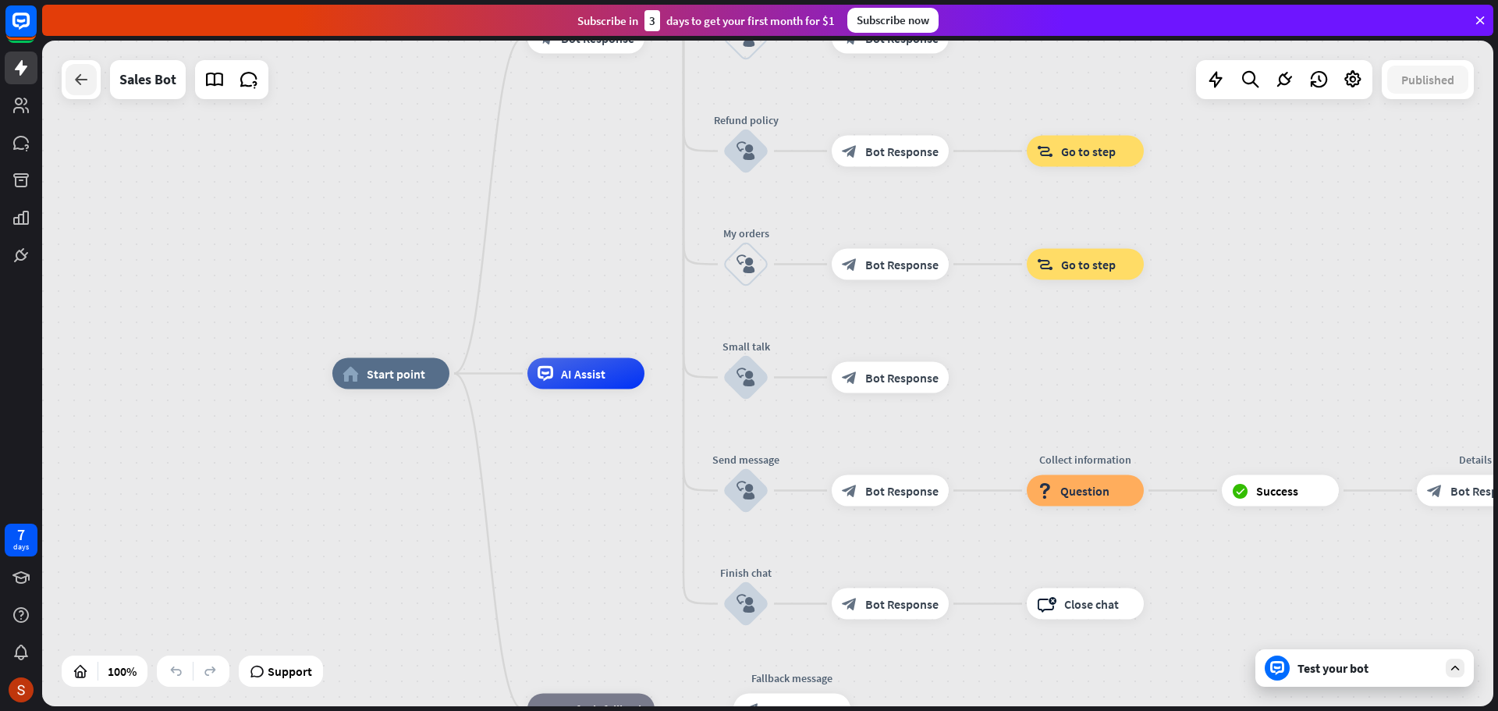
click at [84, 79] on icon at bounding box center [81, 79] width 19 height 19
